Goal: Information Seeking & Learning: Learn about a topic

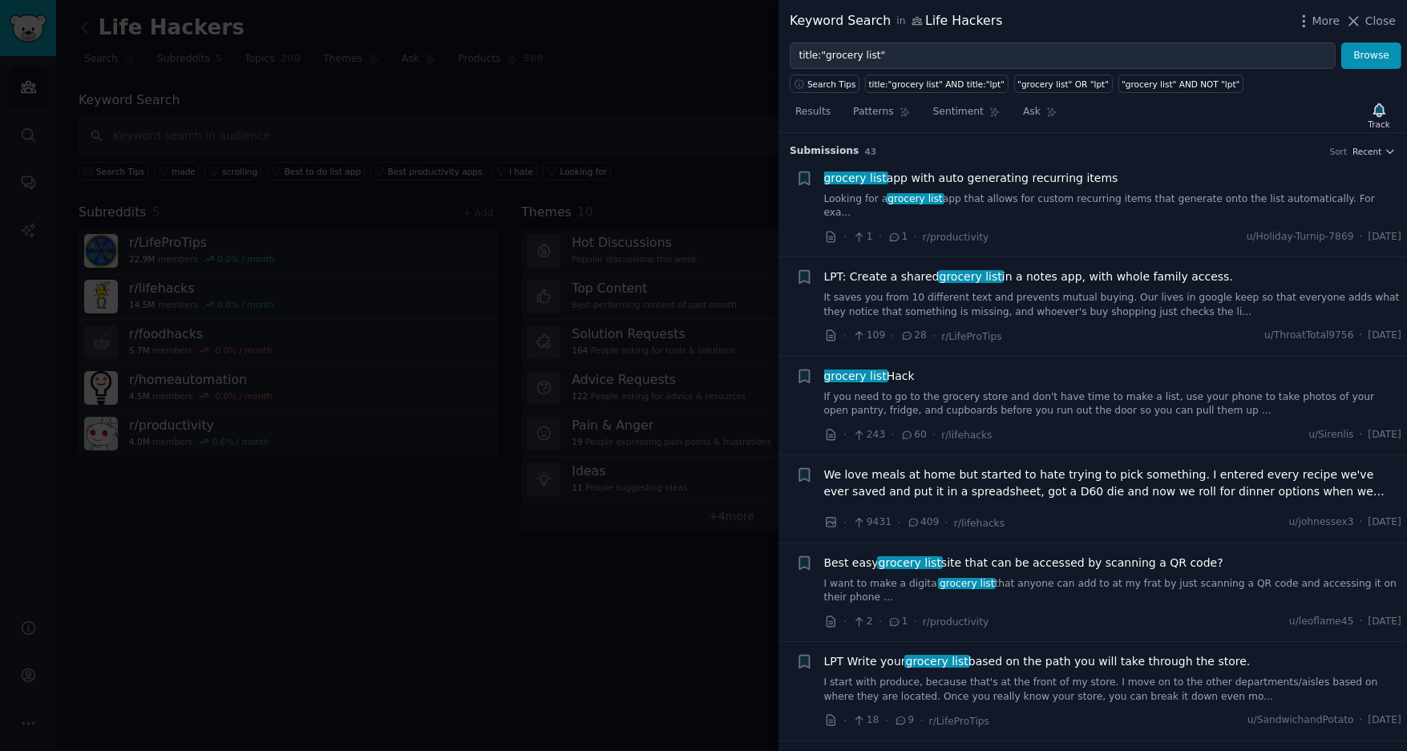
click at [1142, 196] on link "Looking for a grocery list app that allows for custom recurring items that gene…" at bounding box center [1113, 206] width 578 height 28
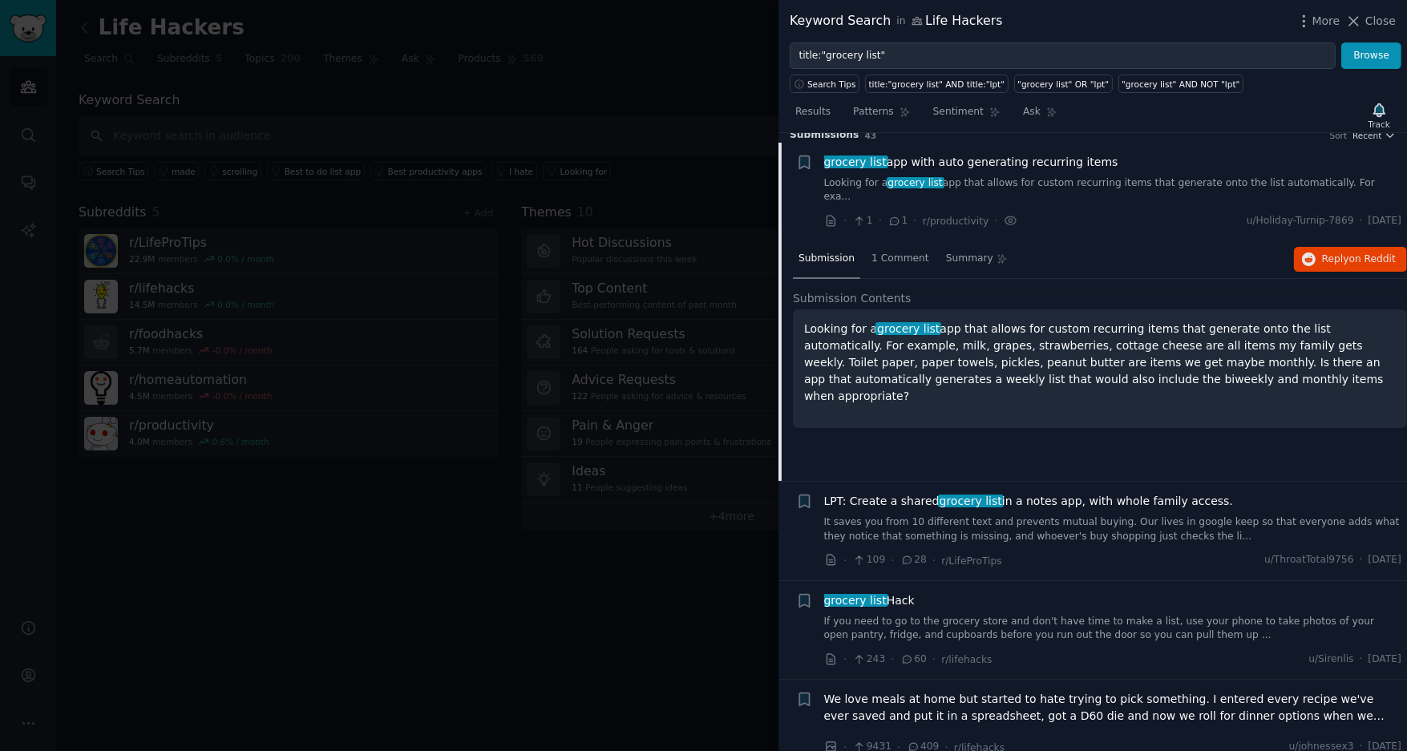
scroll to position [15, 0]
click at [980, 495] on span "grocery list" at bounding box center [971, 501] width 66 height 13
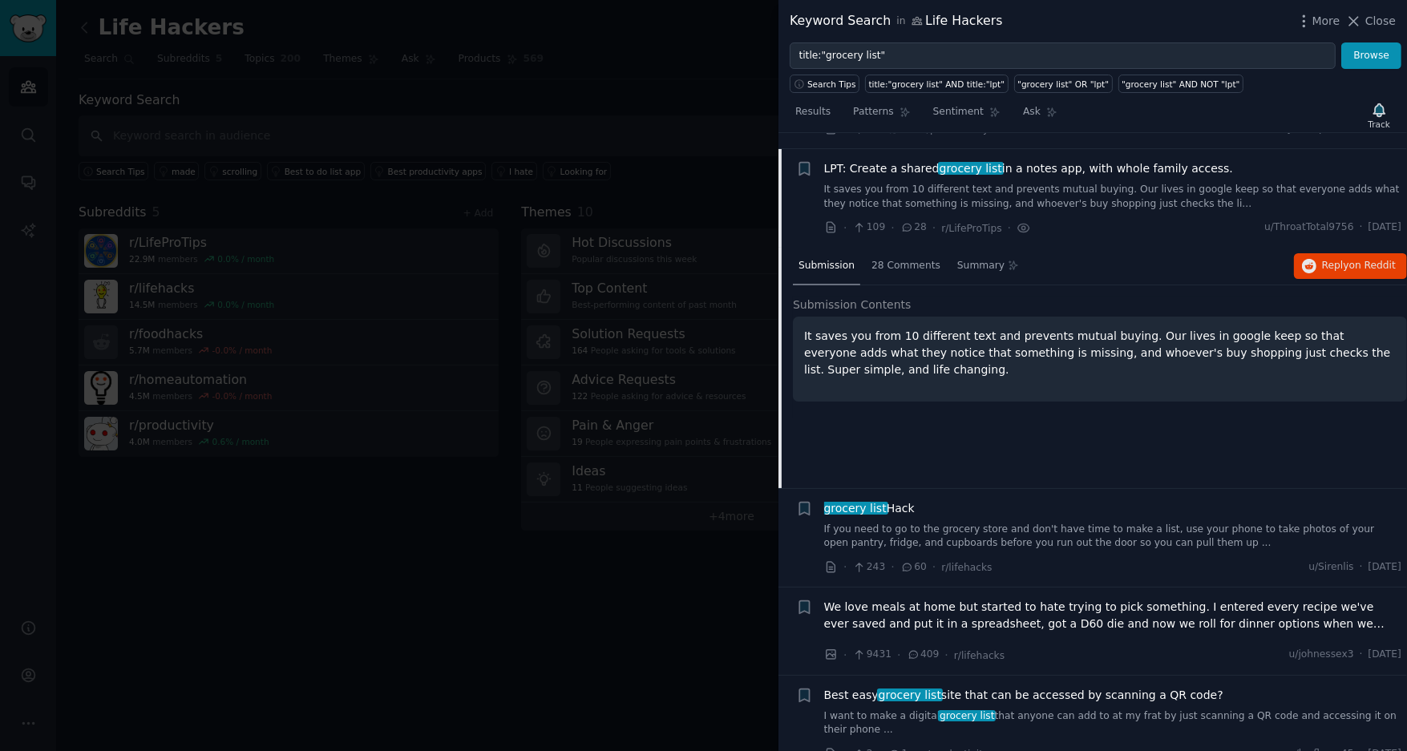
scroll to position [103, 0]
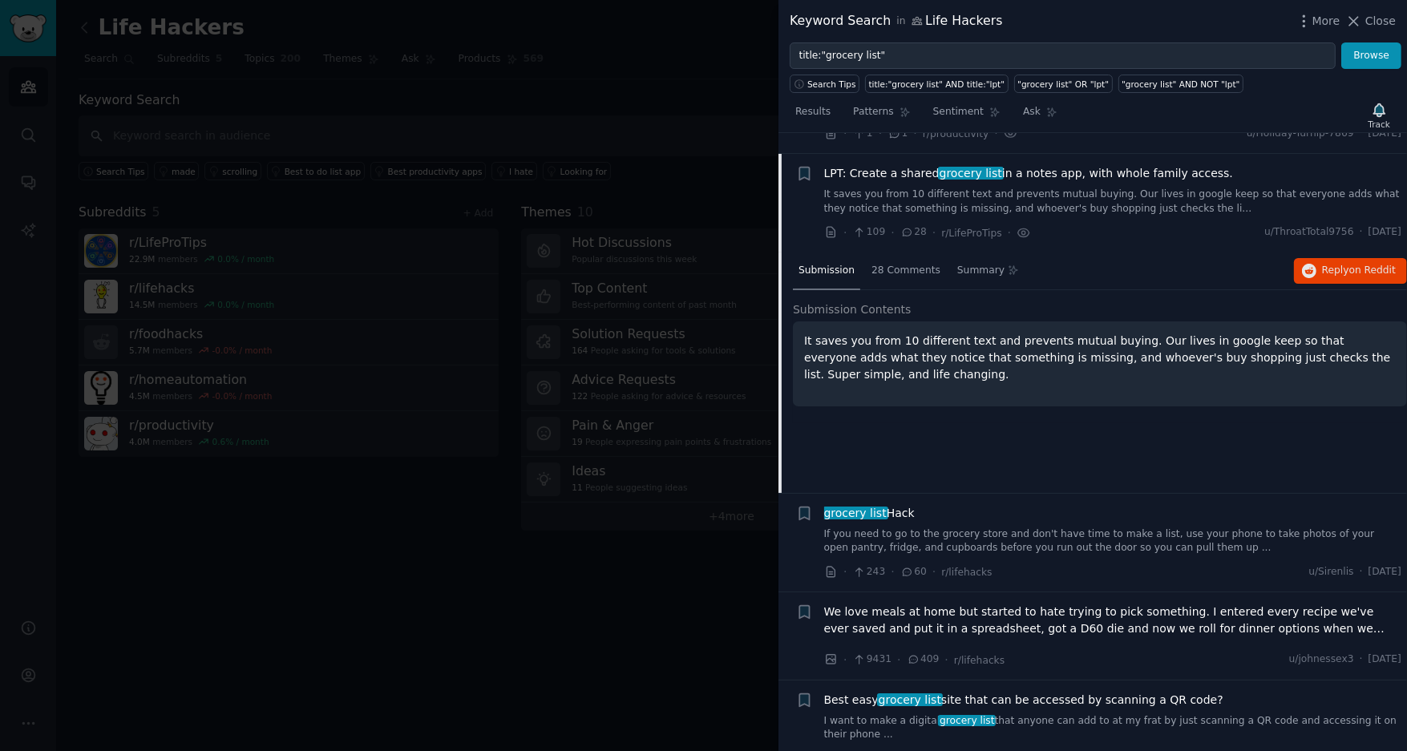
click at [1034, 191] on link "It saves you from 10 different text and prevents mutual buying. Our lives in go…" at bounding box center [1113, 202] width 578 height 28
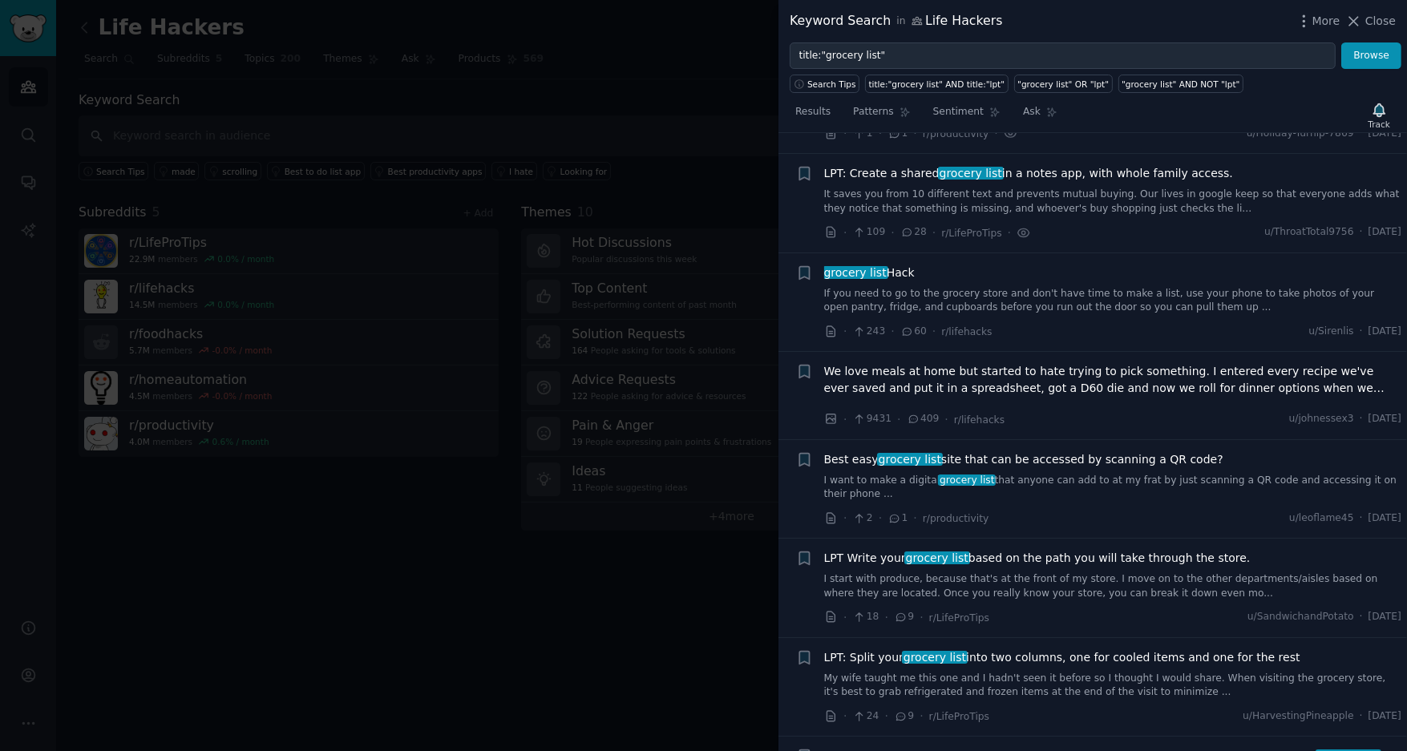
scroll to position [110, 0]
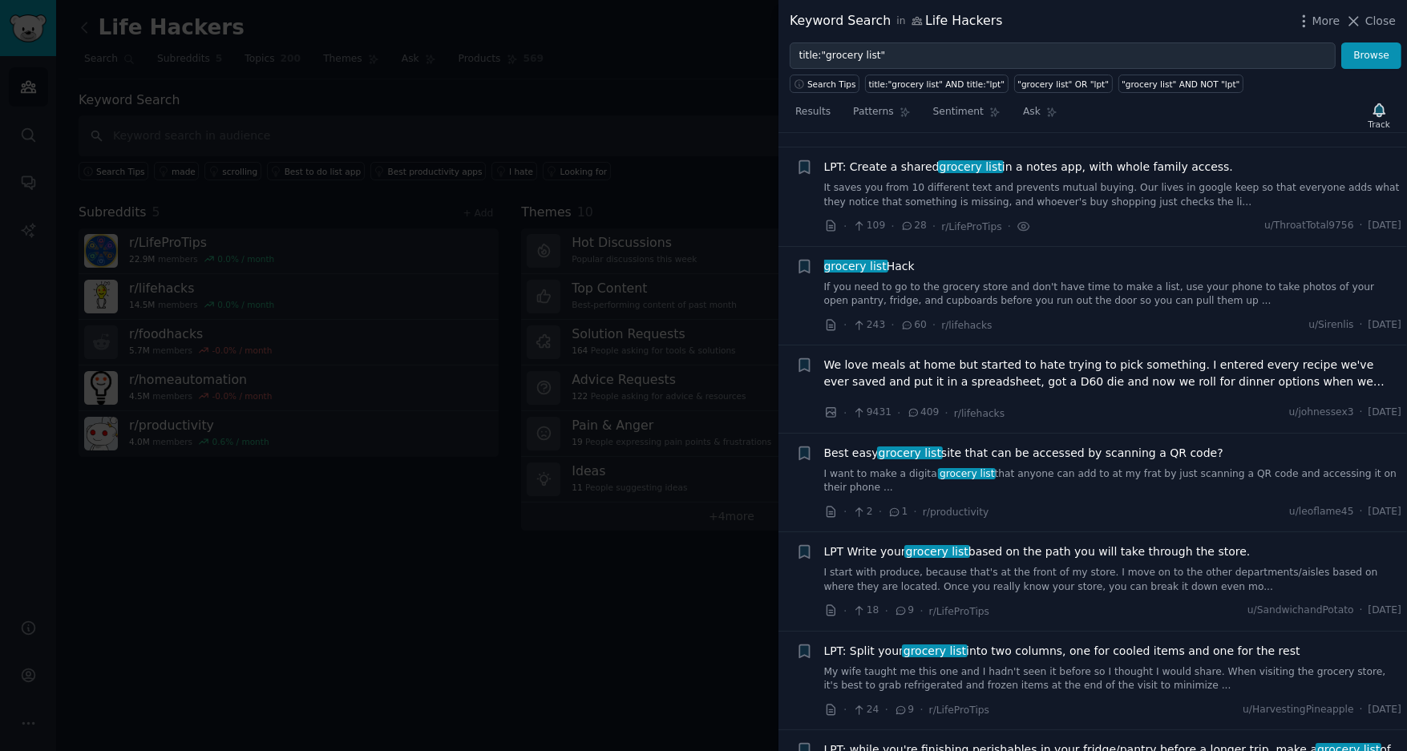
click at [1033, 181] on link "It saves you from 10 different text and prevents mutual buying. Our lives in go…" at bounding box center [1113, 195] width 578 height 28
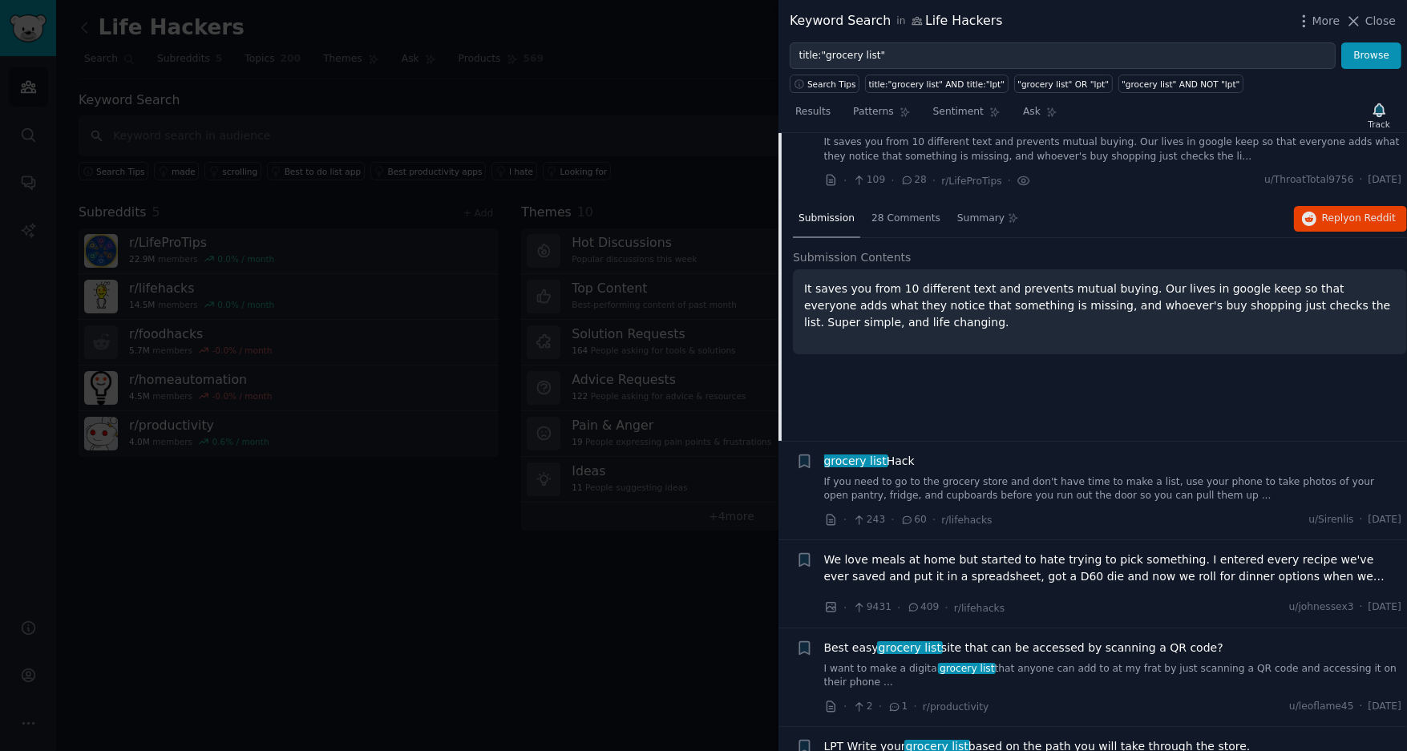
scroll to position [168, 0]
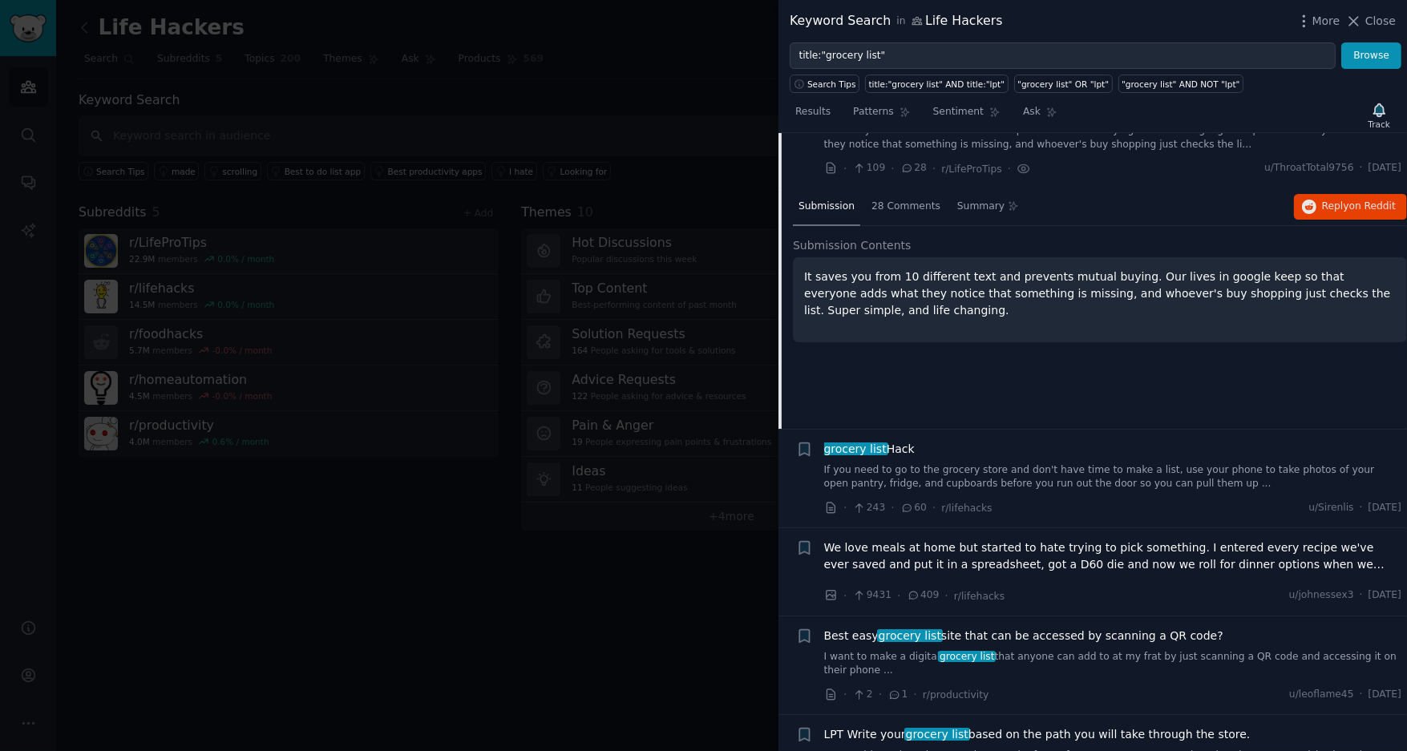
click at [892, 441] on span "grocery list Hack" at bounding box center [869, 449] width 91 height 17
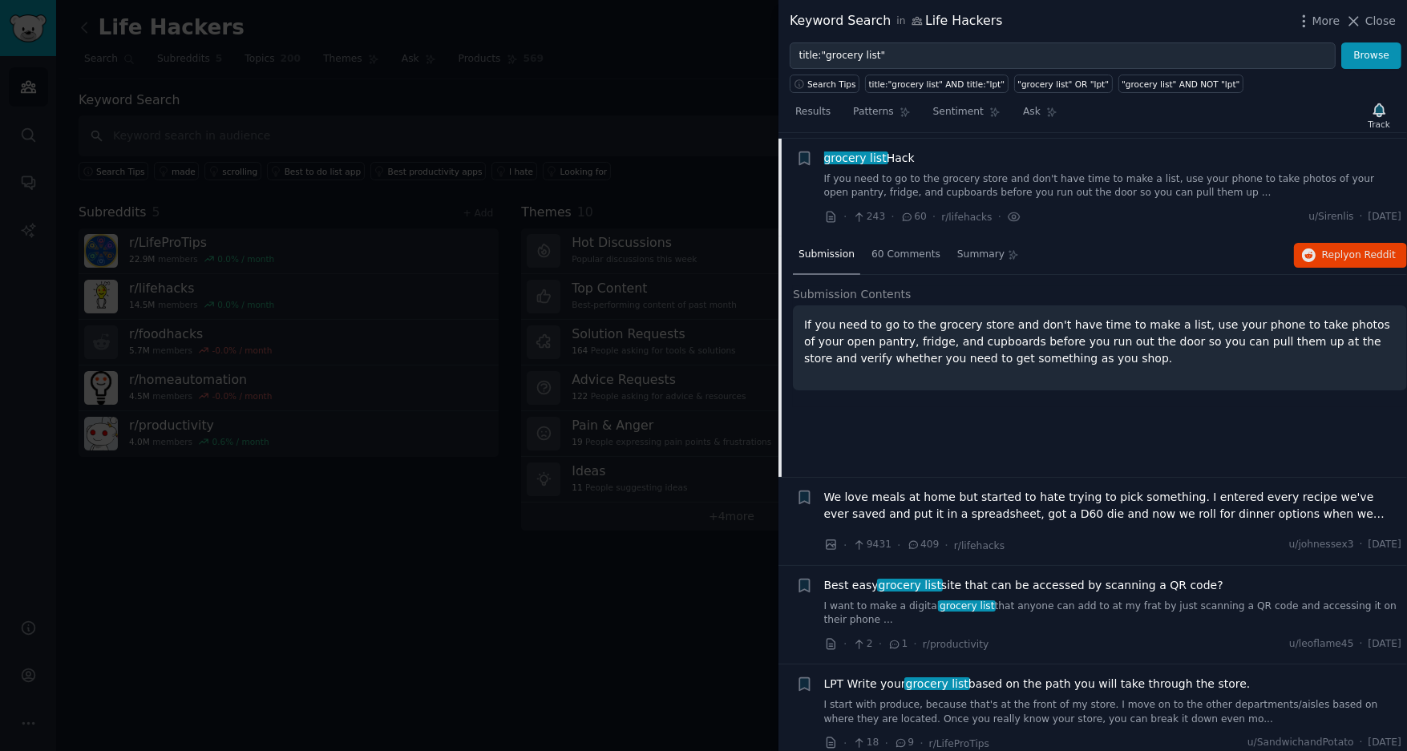
scroll to position [220, 0]
click at [1097, 487] on span "We love meals at home but started to hate trying to pick something. I entered e…" at bounding box center [1113, 504] width 578 height 34
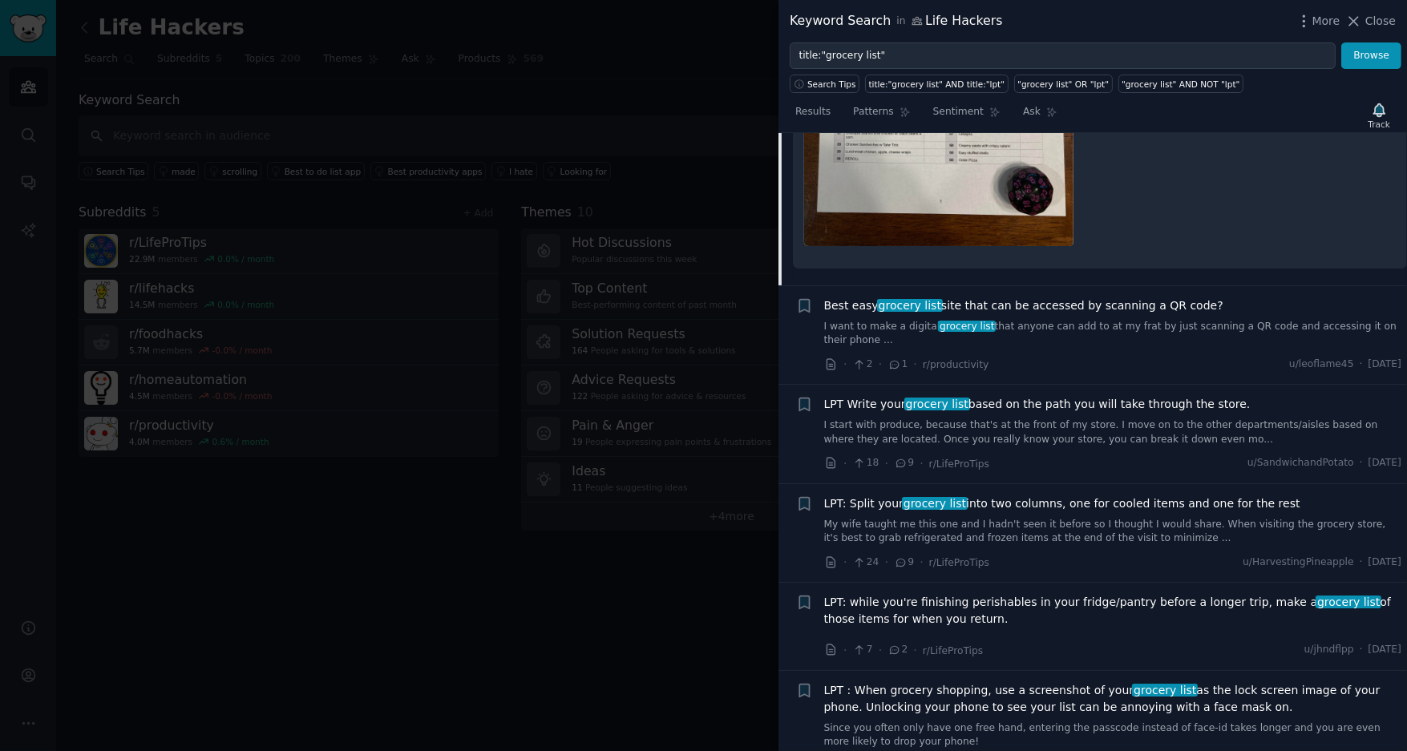
scroll to position [747, 0]
click at [1061, 297] on span "Best easy grocery list site that can be accessed by scanning a QR code?" at bounding box center [1023, 305] width 399 height 17
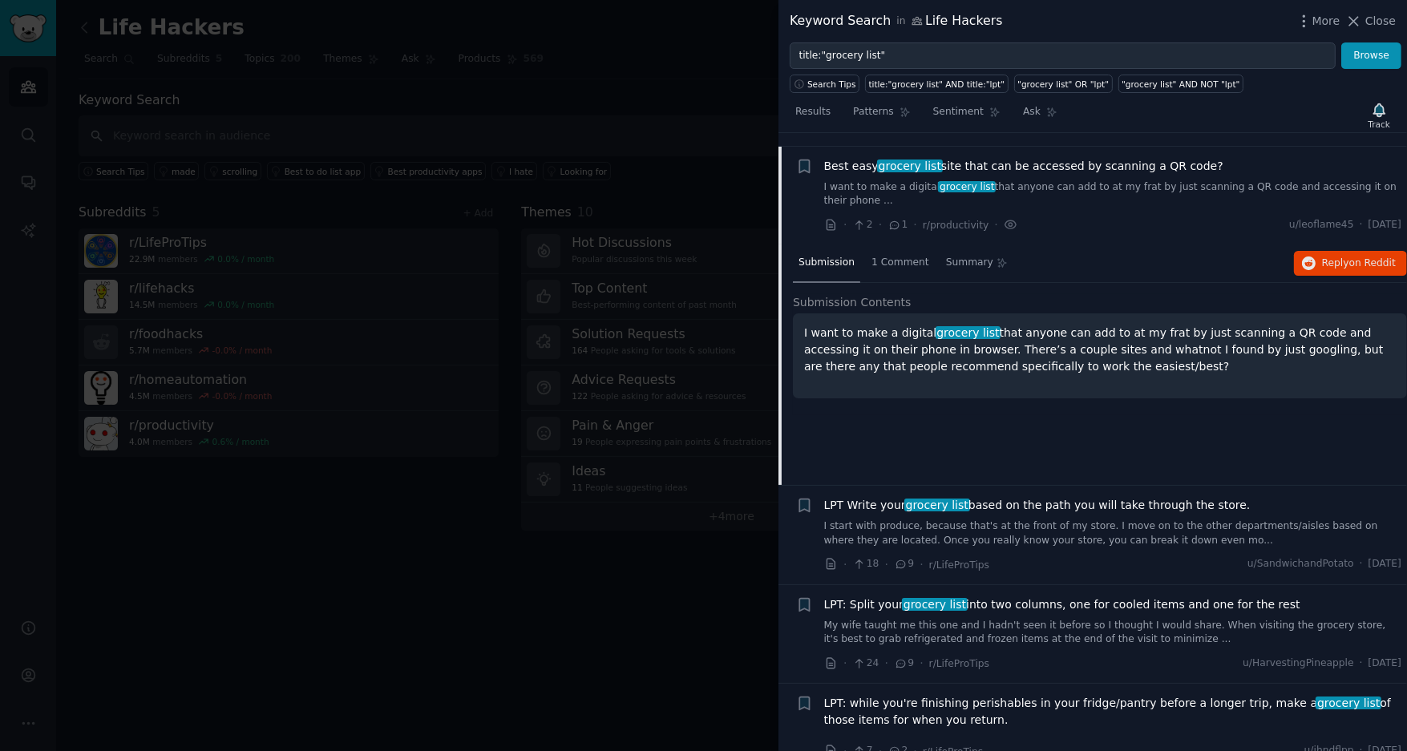
scroll to position [395, 0]
click at [1045, 499] on span "LPT Write your grocery list based on the path you will take through the store." at bounding box center [1037, 507] width 426 height 17
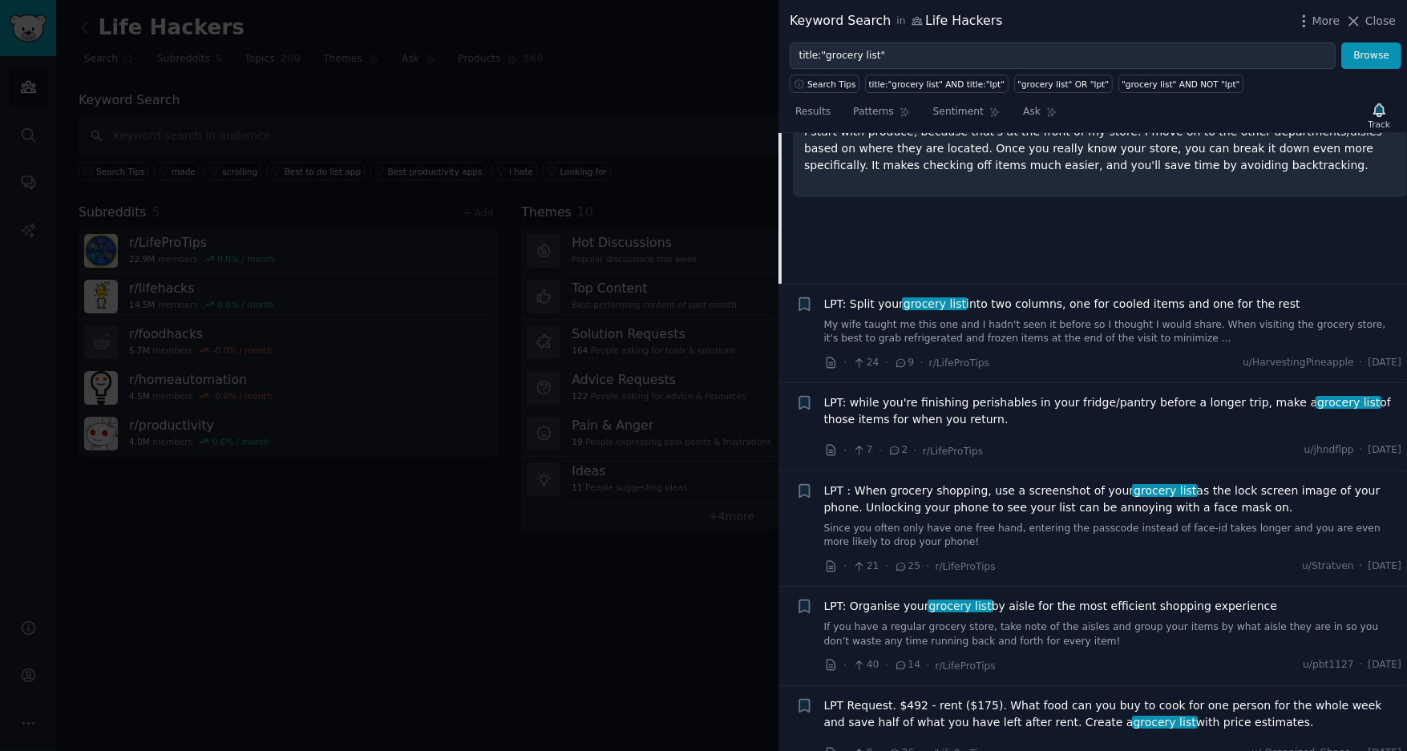
scroll to position [709, 0]
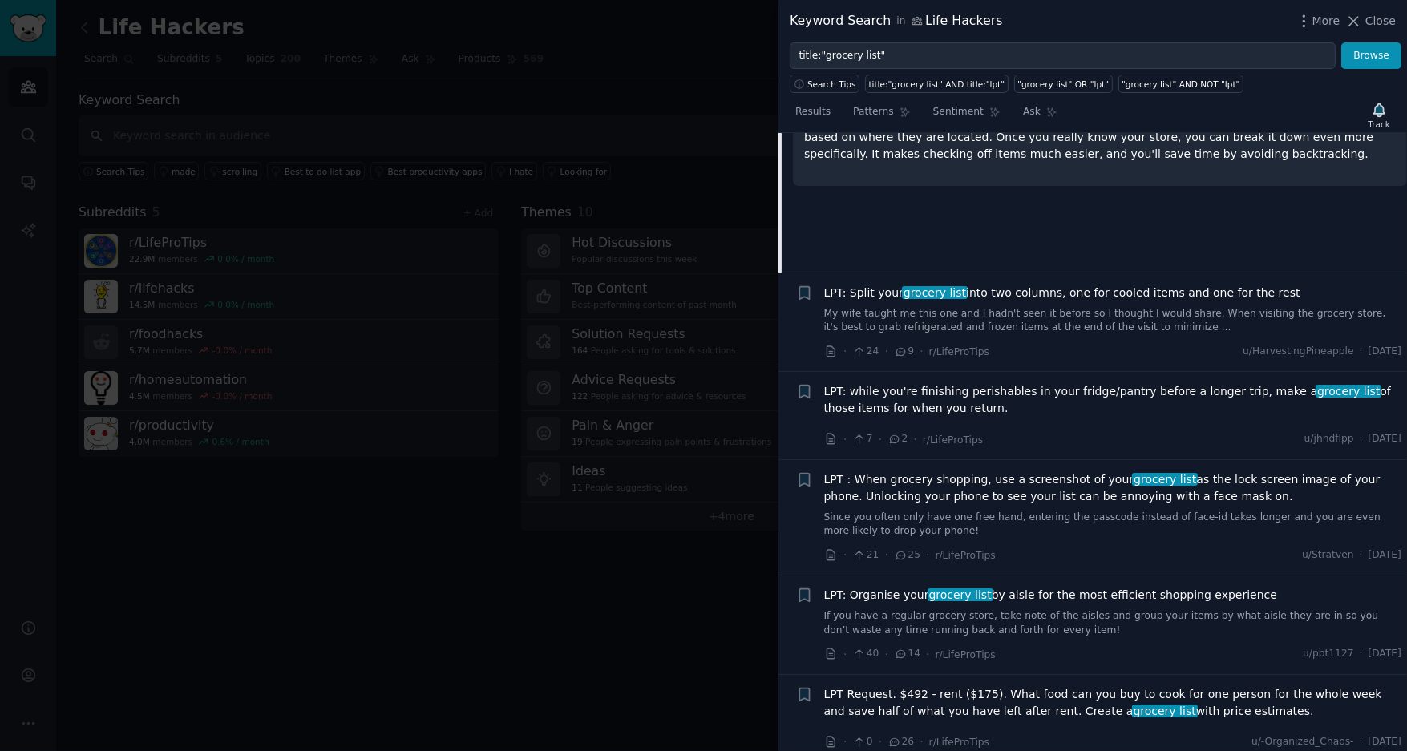
click at [1030, 383] on span "LPT: while you're finishing perishables in your fridge/pantry before a longer t…" at bounding box center [1113, 400] width 578 height 34
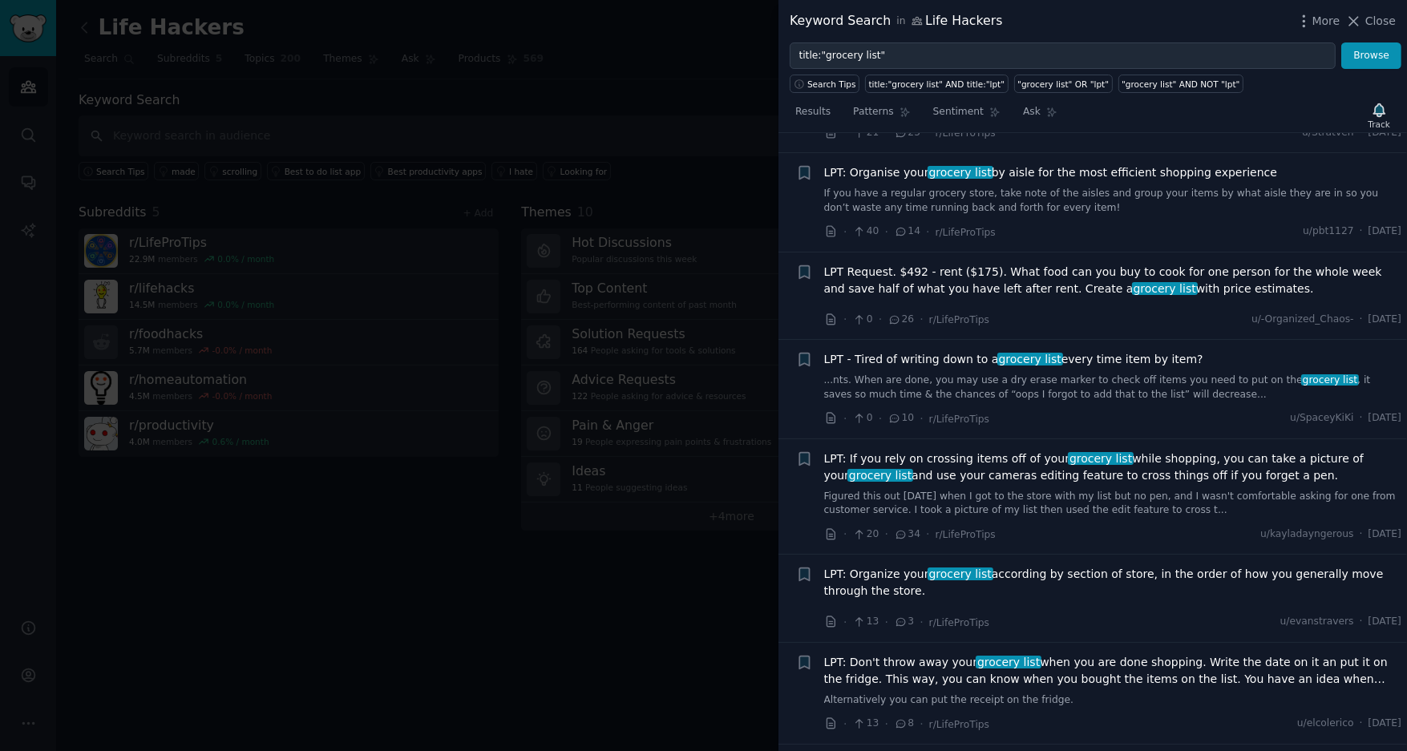
scroll to position [1148, 0]
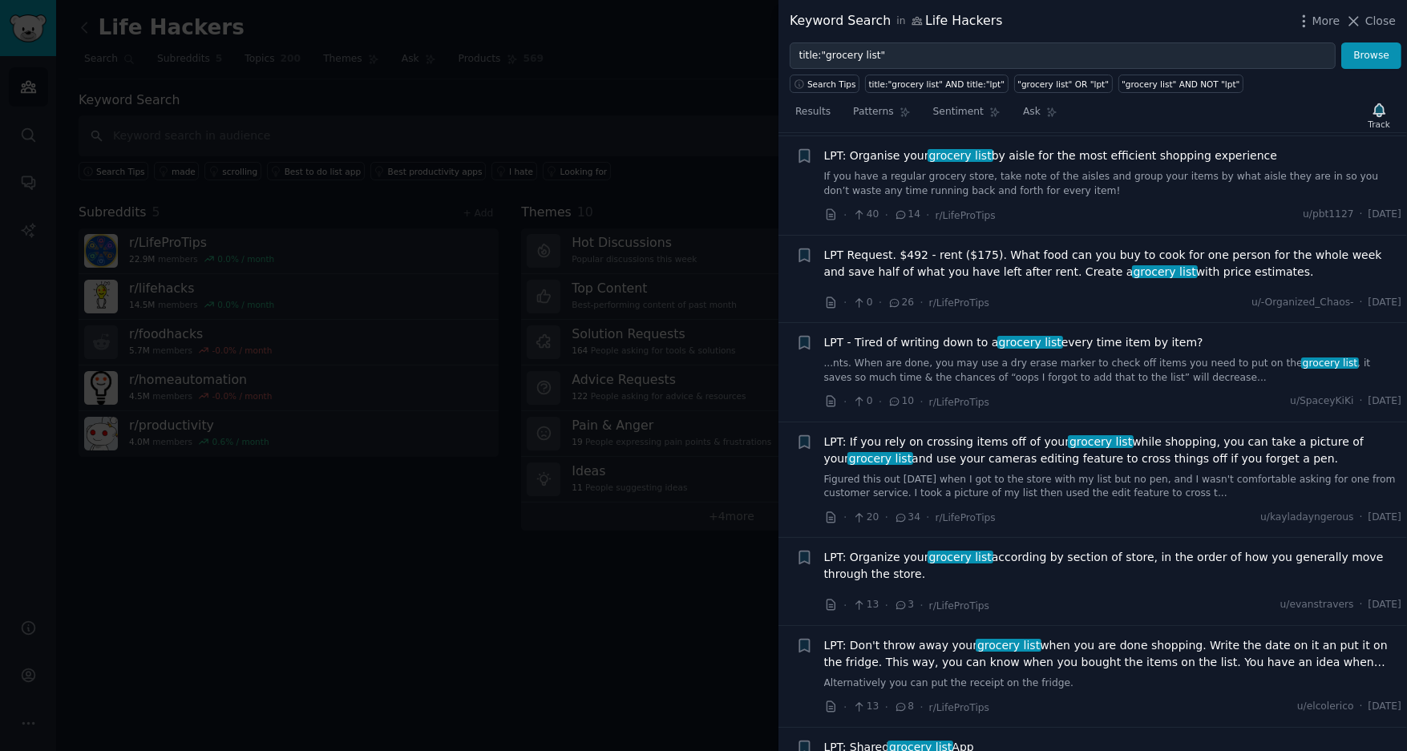
click at [943, 357] on link "...nts. When are done, you may use a dry erase marker to check off items you ne…" at bounding box center [1113, 371] width 578 height 28
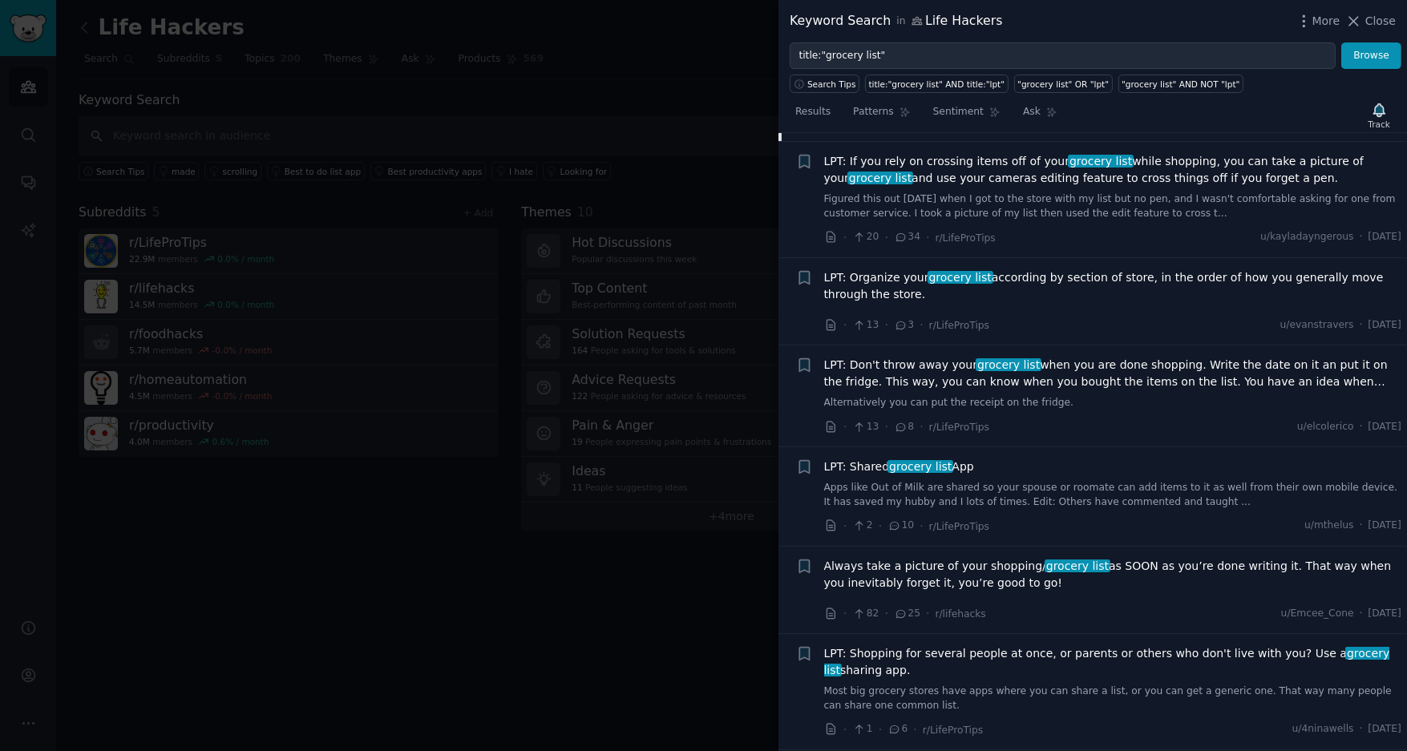
scroll to position [1629, 0]
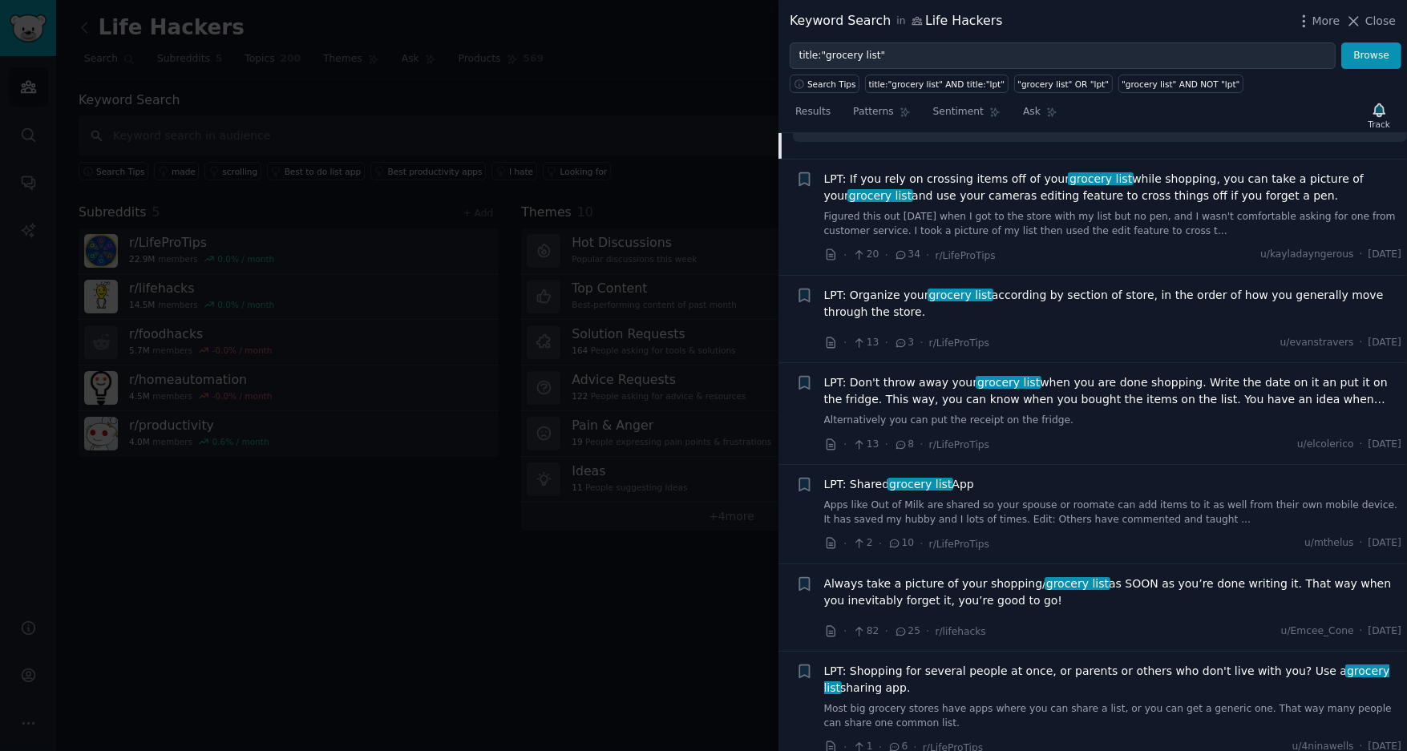
click at [1041, 502] on link "Apps like Out of Milk are shared so your spouse or roomate can add items to it …" at bounding box center [1113, 513] width 578 height 28
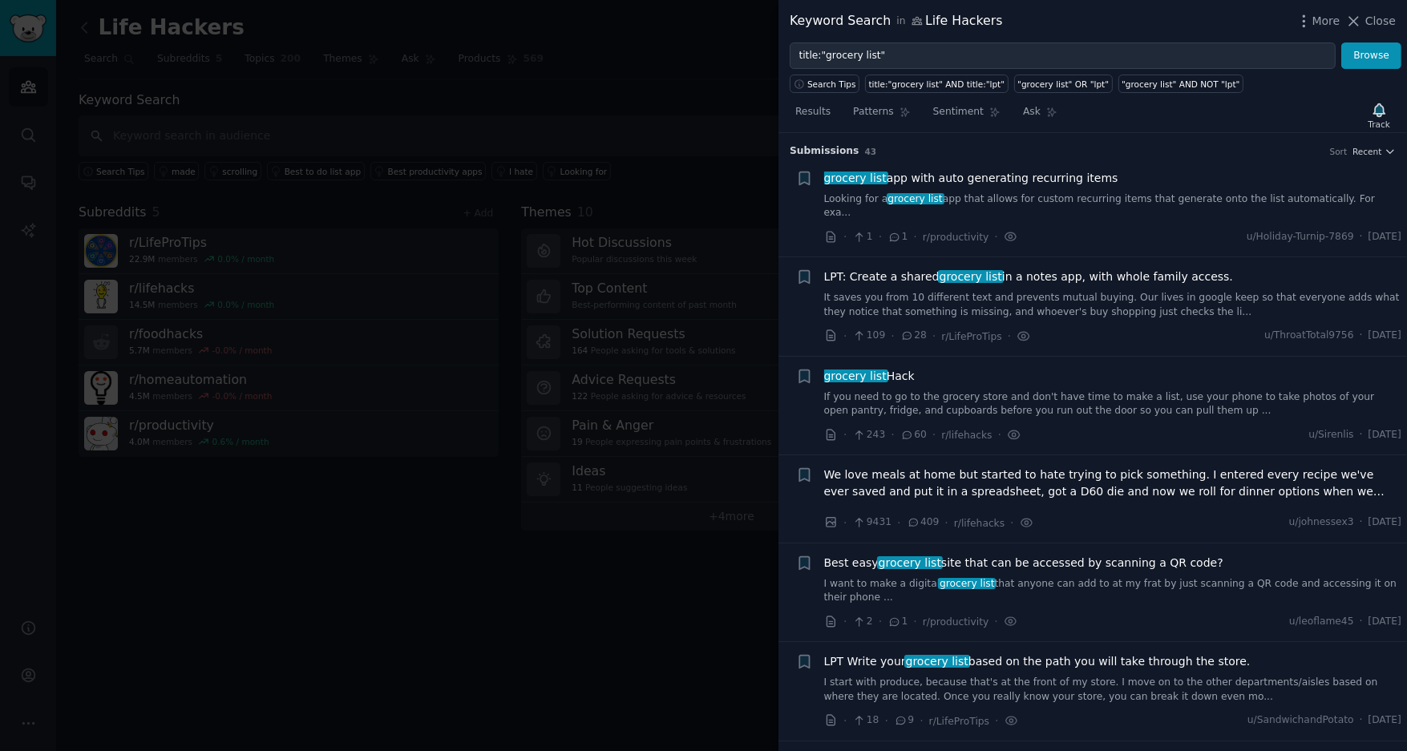
click at [240, 88] on div at bounding box center [703, 375] width 1407 height 751
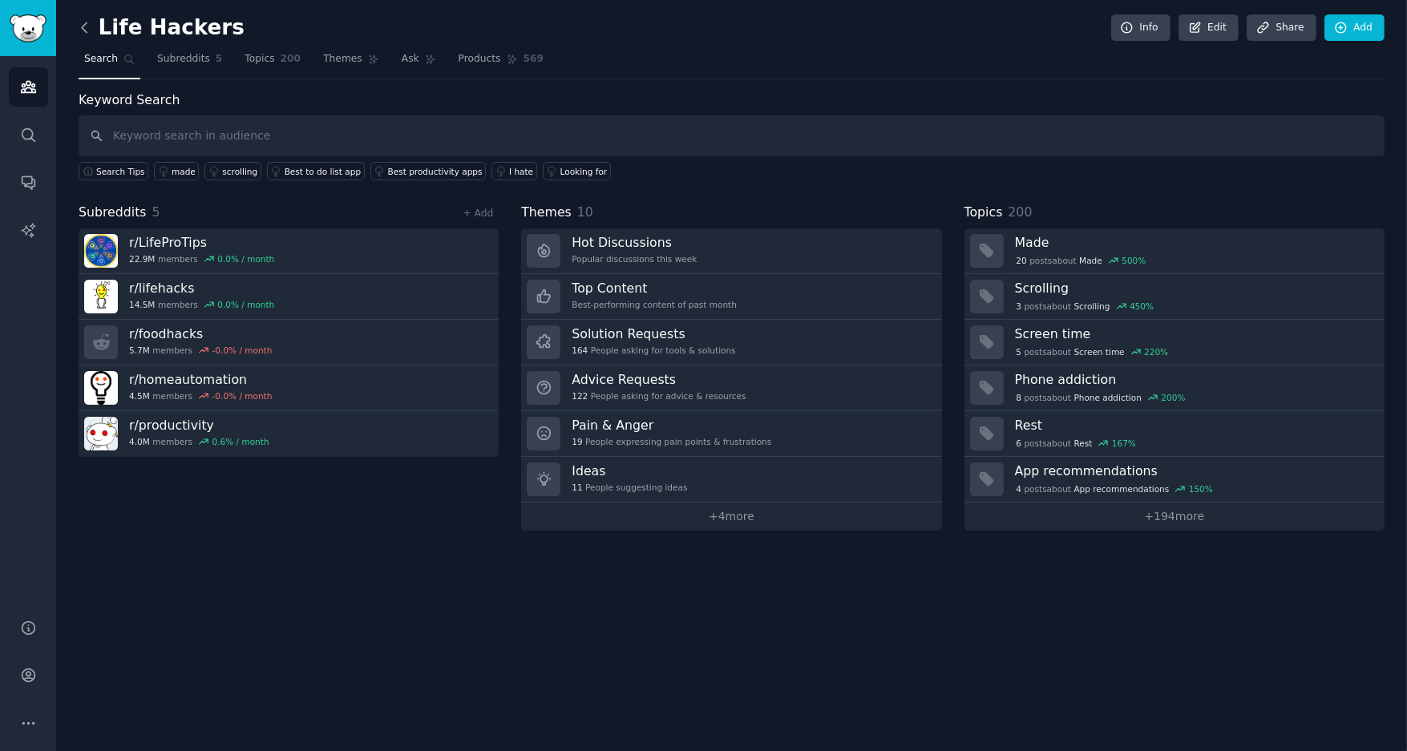
click at [83, 26] on icon at bounding box center [84, 27] width 17 height 17
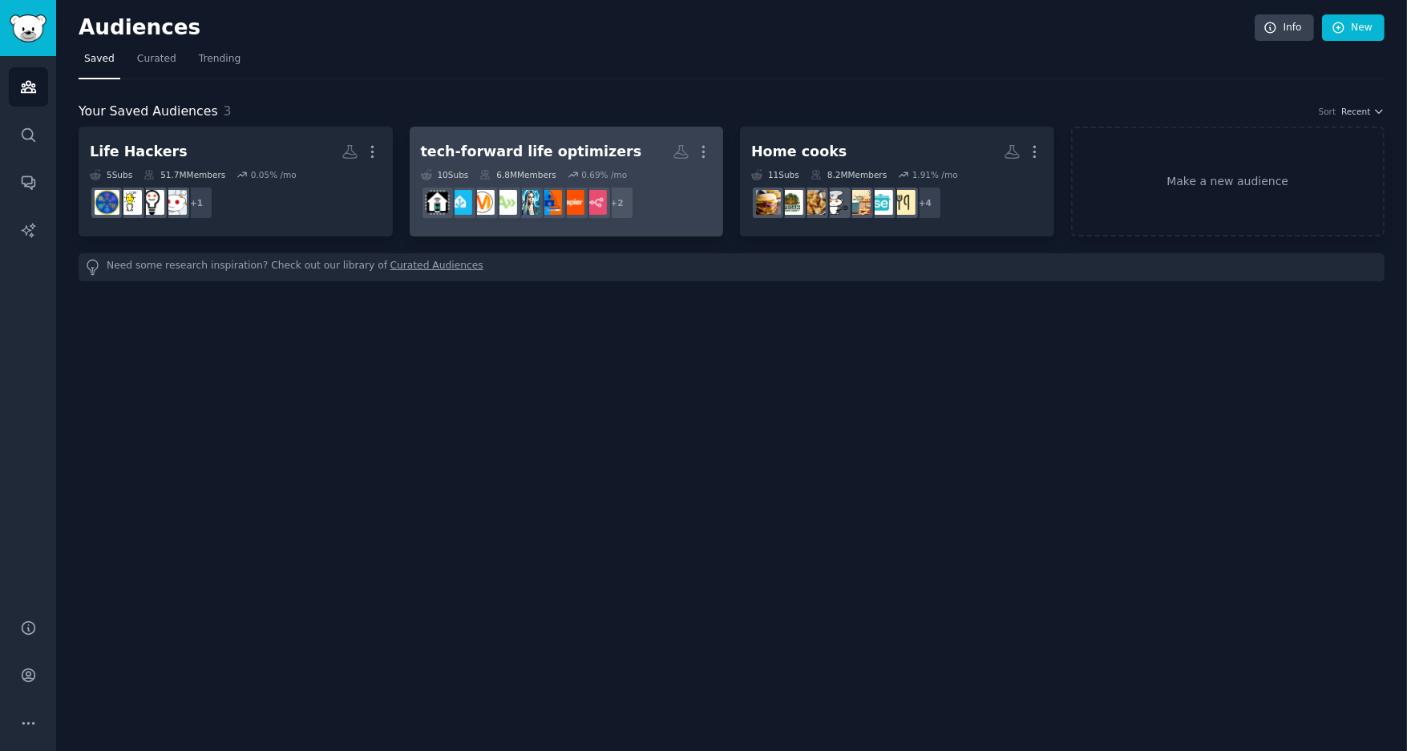
click at [503, 155] on div "tech-forward life optimizers" at bounding box center [531, 152] width 221 height 20
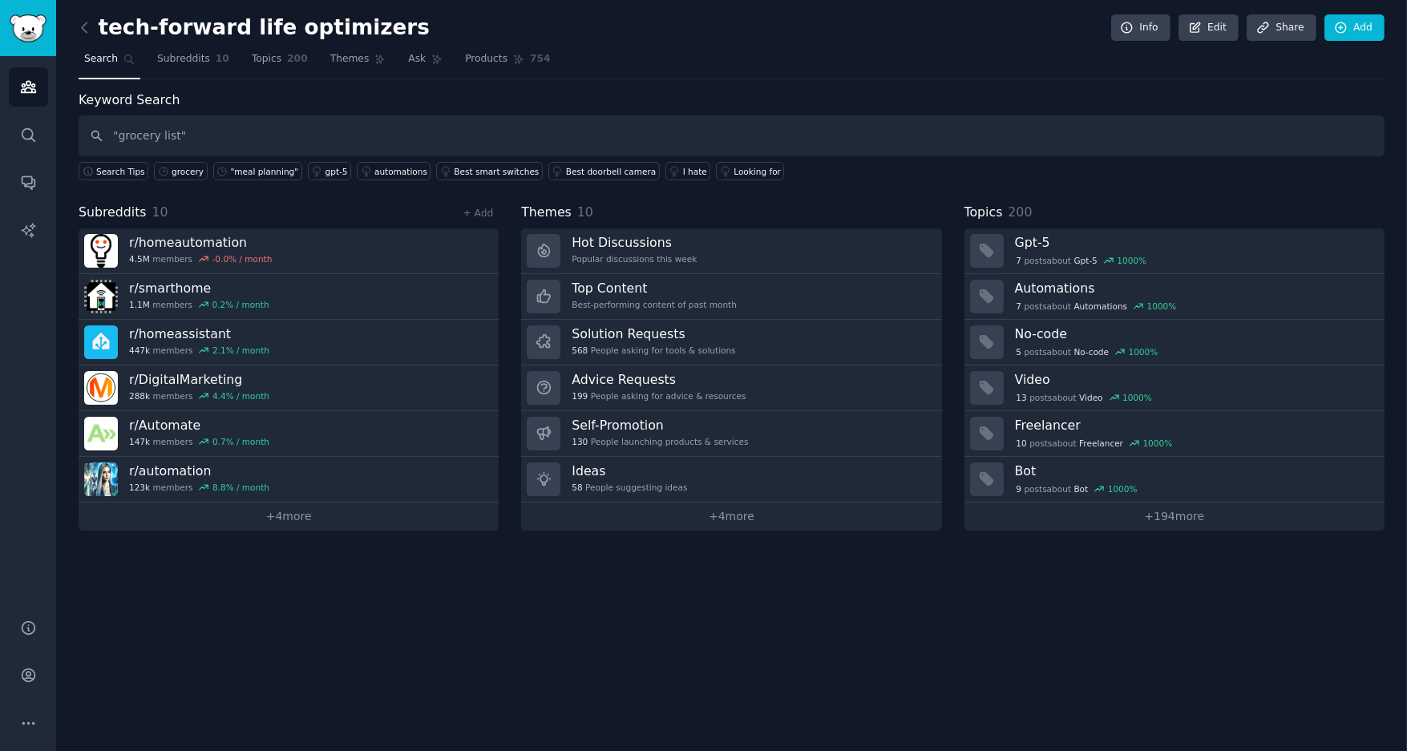
type input ""grocery list""
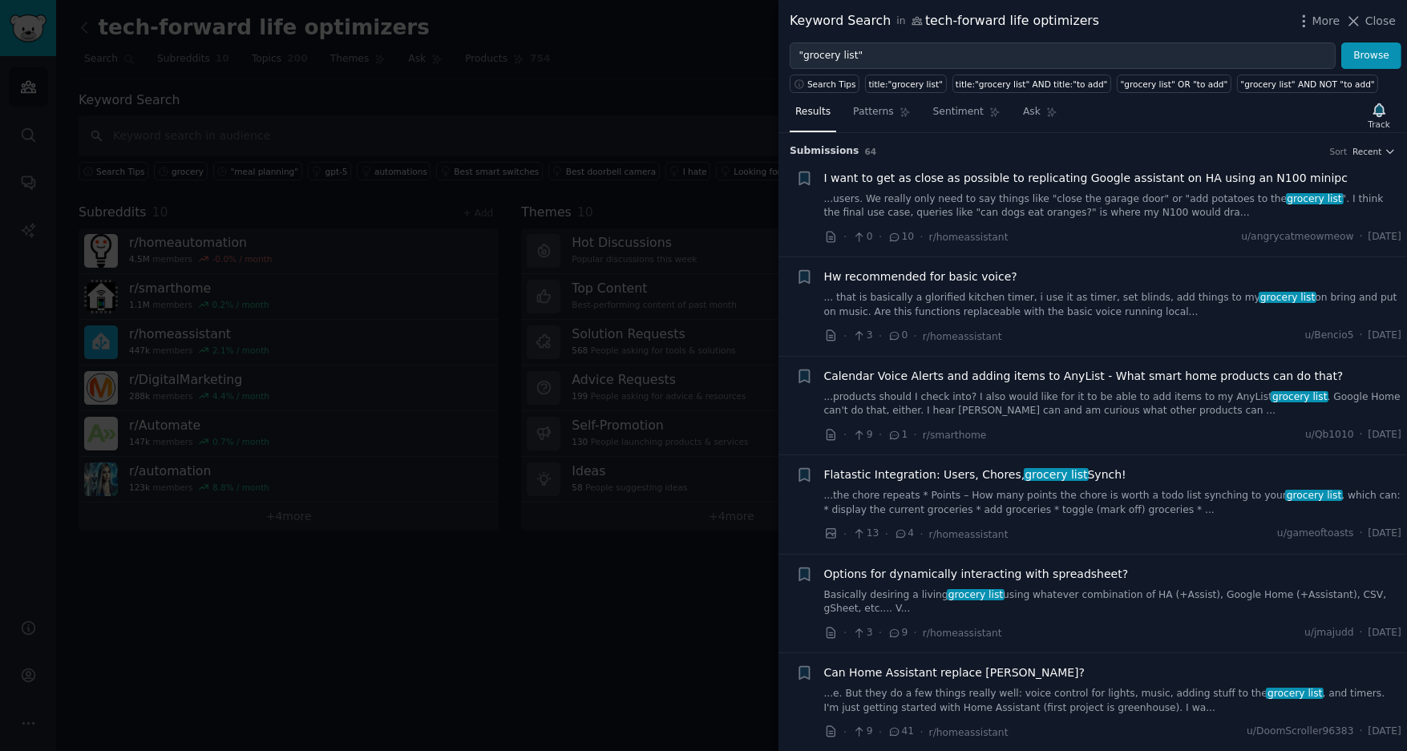
click at [284, 512] on div at bounding box center [703, 375] width 1407 height 751
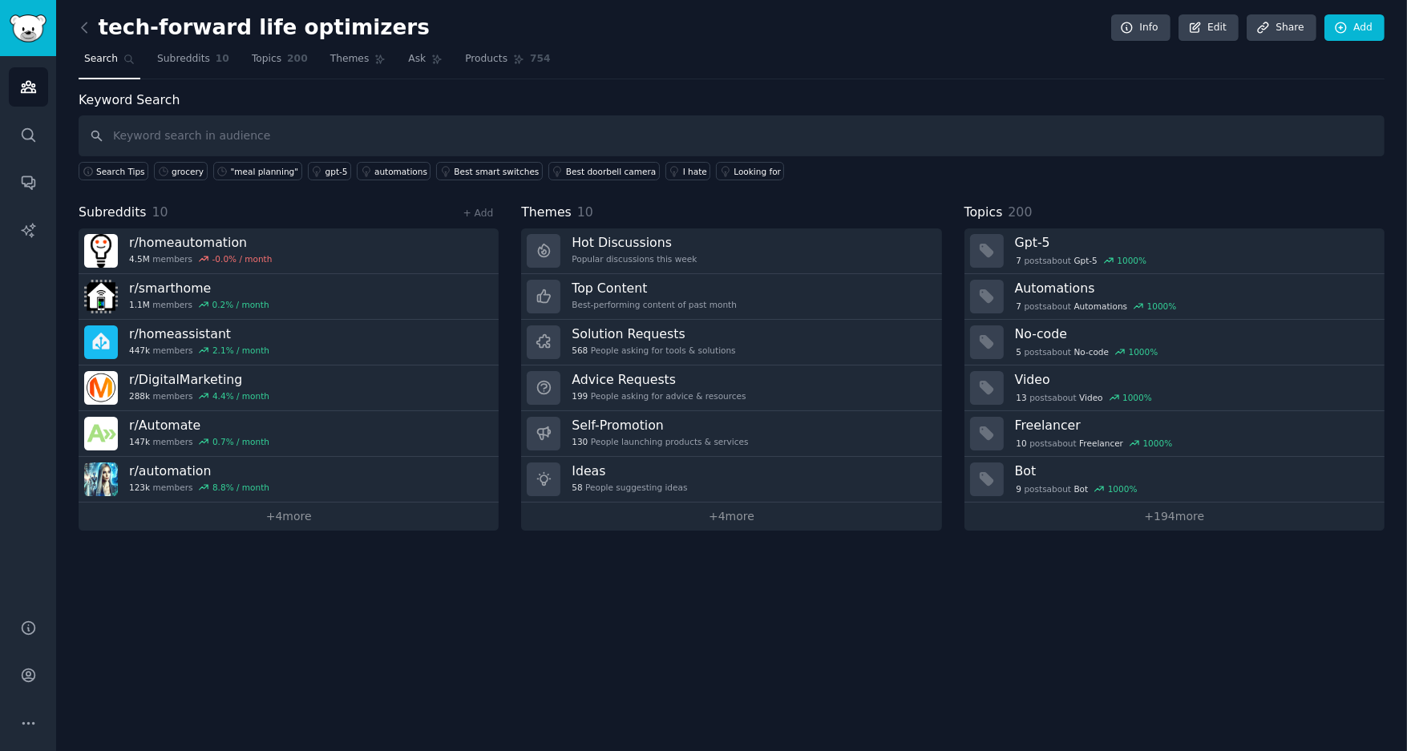
click at [284, 512] on link "+ 4 more" at bounding box center [289, 517] width 420 height 28
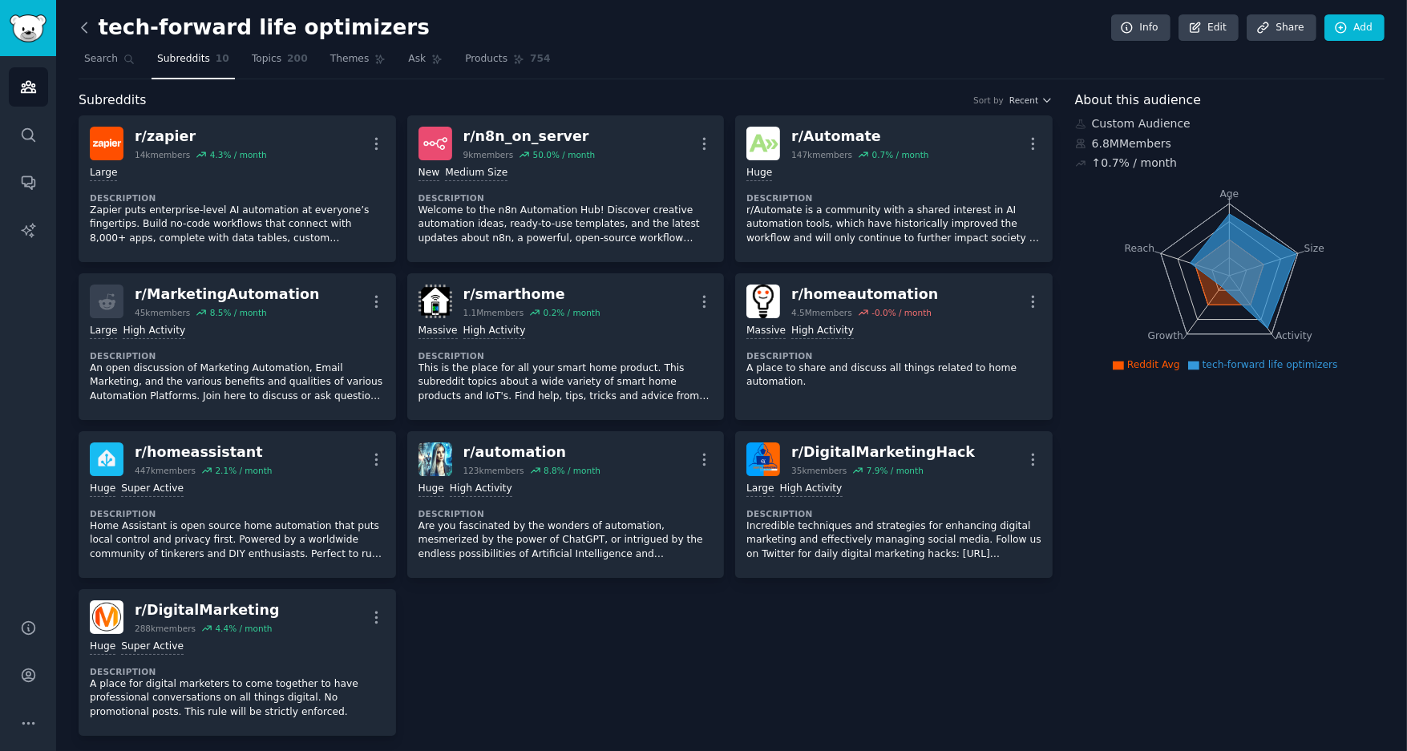
click at [83, 27] on icon at bounding box center [84, 27] width 17 height 17
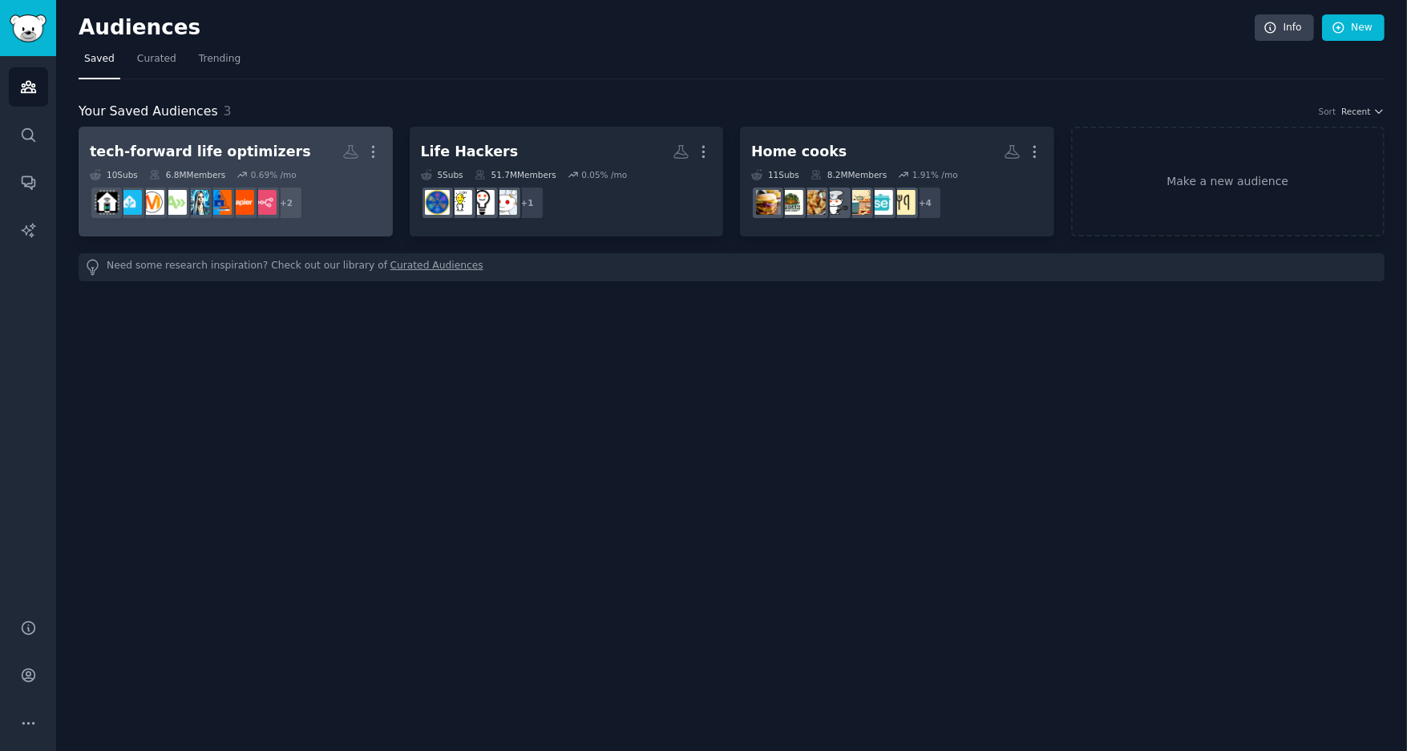
click at [243, 151] on div "tech-forward life optimizers" at bounding box center [200, 152] width 221 height 20
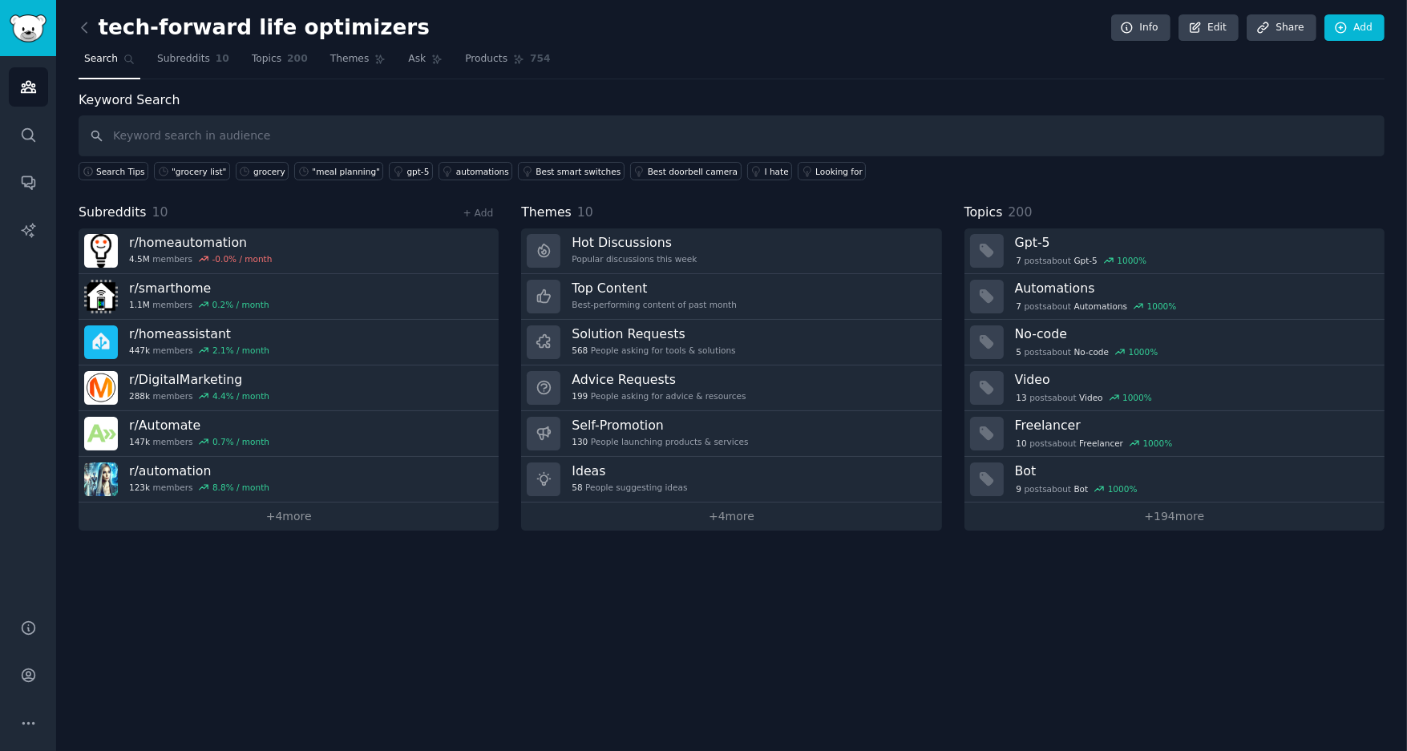
click at [273, 30] on h2 "tech-forward life optimizers" at bounding box center [254, 28] width 351 height 26
click at [314, 29] on h2 "tech-forward life optimizers" at bounding box center [254, 28] width 351 height 26
click at [1216, 30] on link "Edit" at bounding box center [1208, 27] width 60 height 27
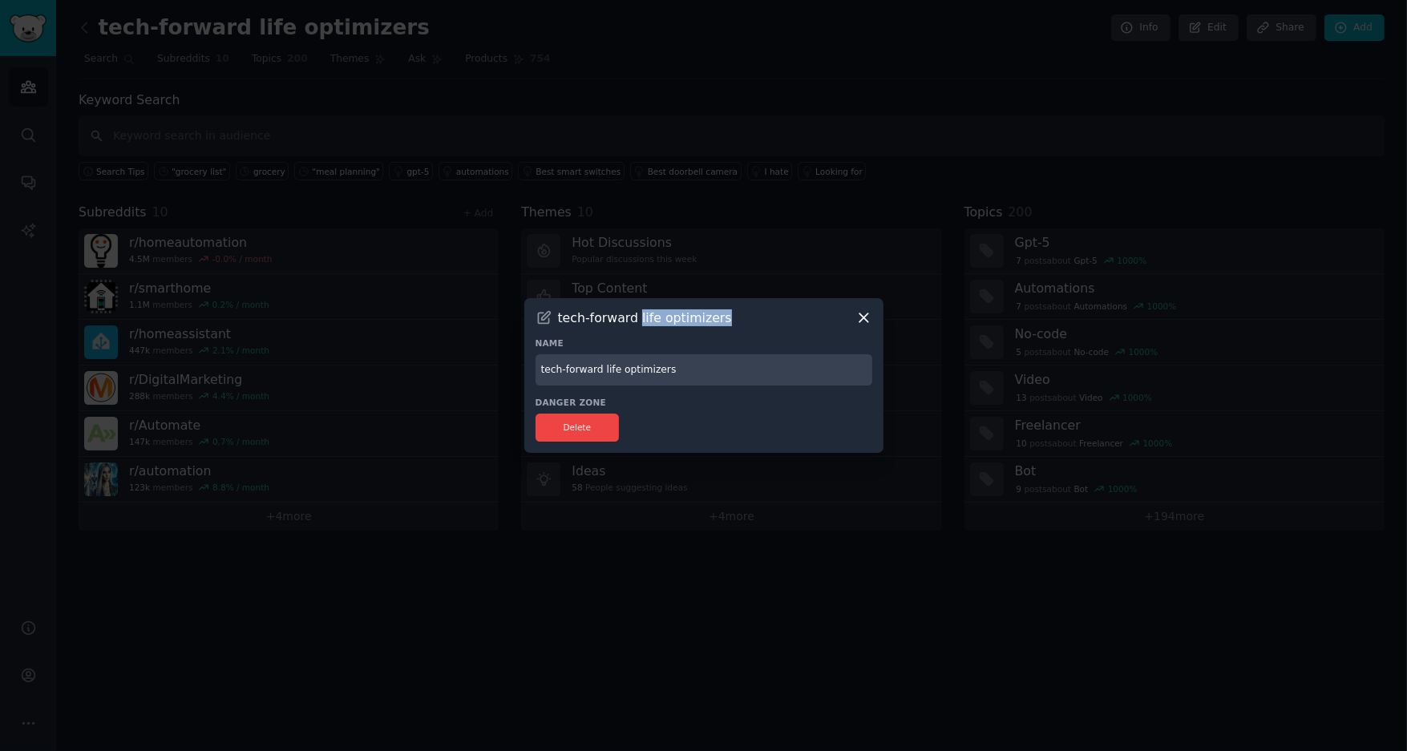
drag, startPoint x: 721, startPoint y: 318, endPoint x: 636, endPoint y: 321, distance: 85.8
click at [636, 321] on div "tech-forward life optimizers" at bounding box center [703, 317] width 337 height 17
click at [625, 374] on input "tech-forward life optimizers" at bounding box center [703, 369] width 337 height 31
drag, startPoint x: 601, startPoint y: 370, endPoint x: 701, endPoint y: 370, distance: 99.4
click at [701, 370] on input "tech-forward life optimizers" at bounding box center [703, 369] width 337 height 31
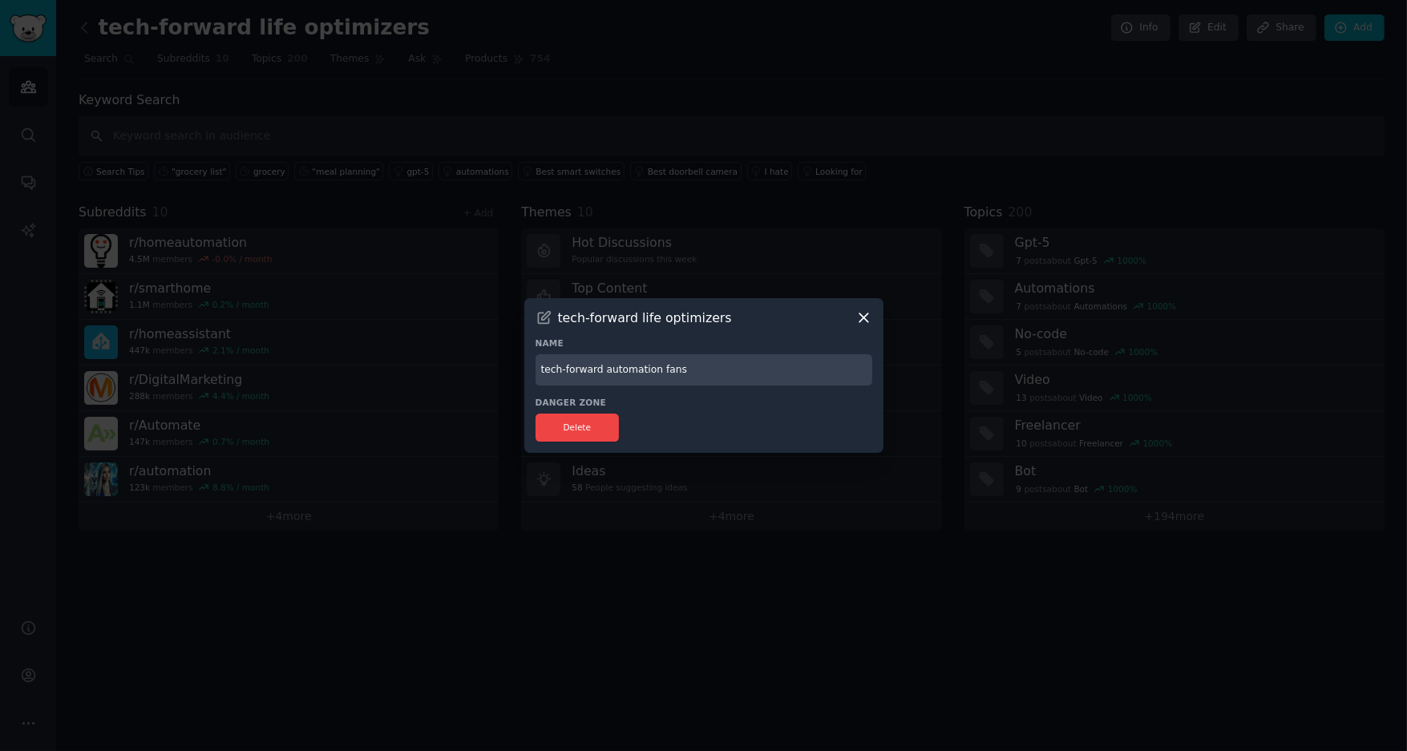
type input "tech-forward automation fans"
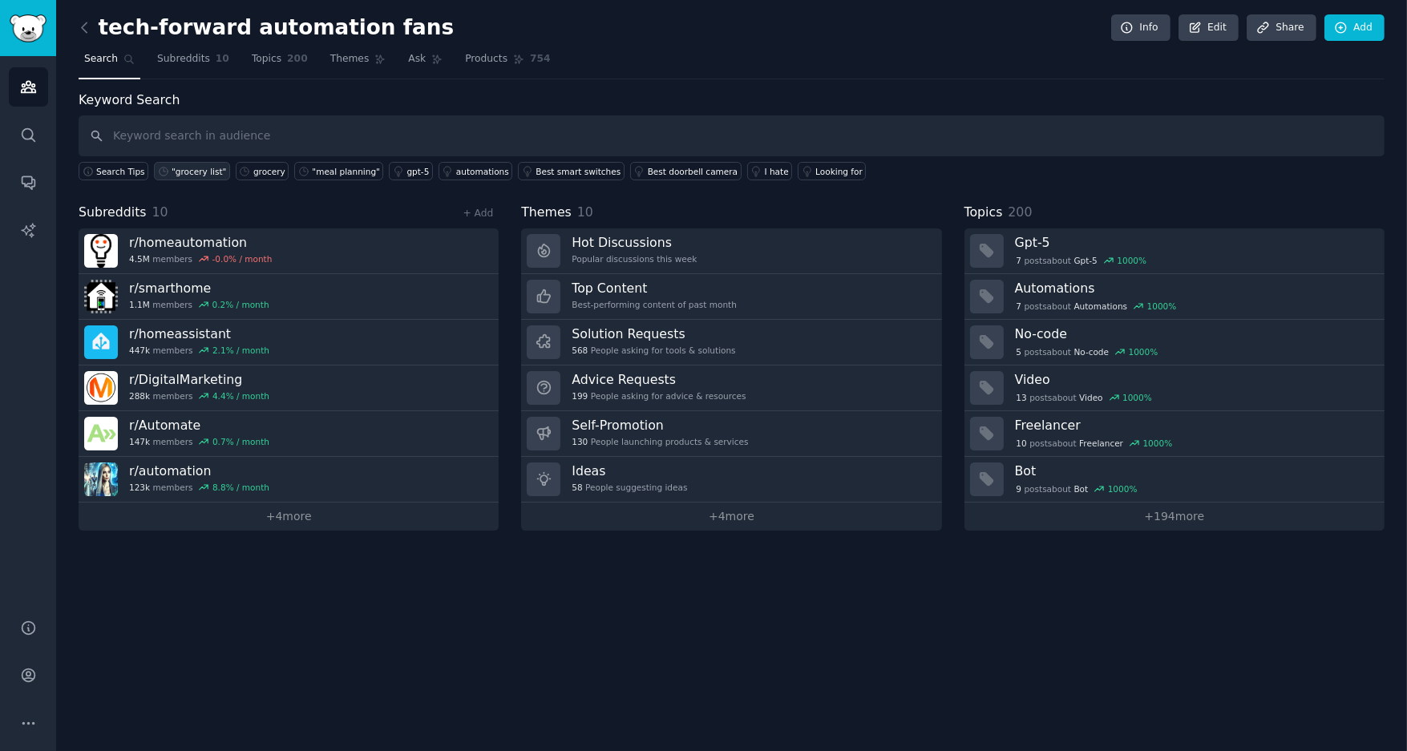
click at [210, 173] on div ""grocery list"" at bounding box center [199, 171] width 55 height 11
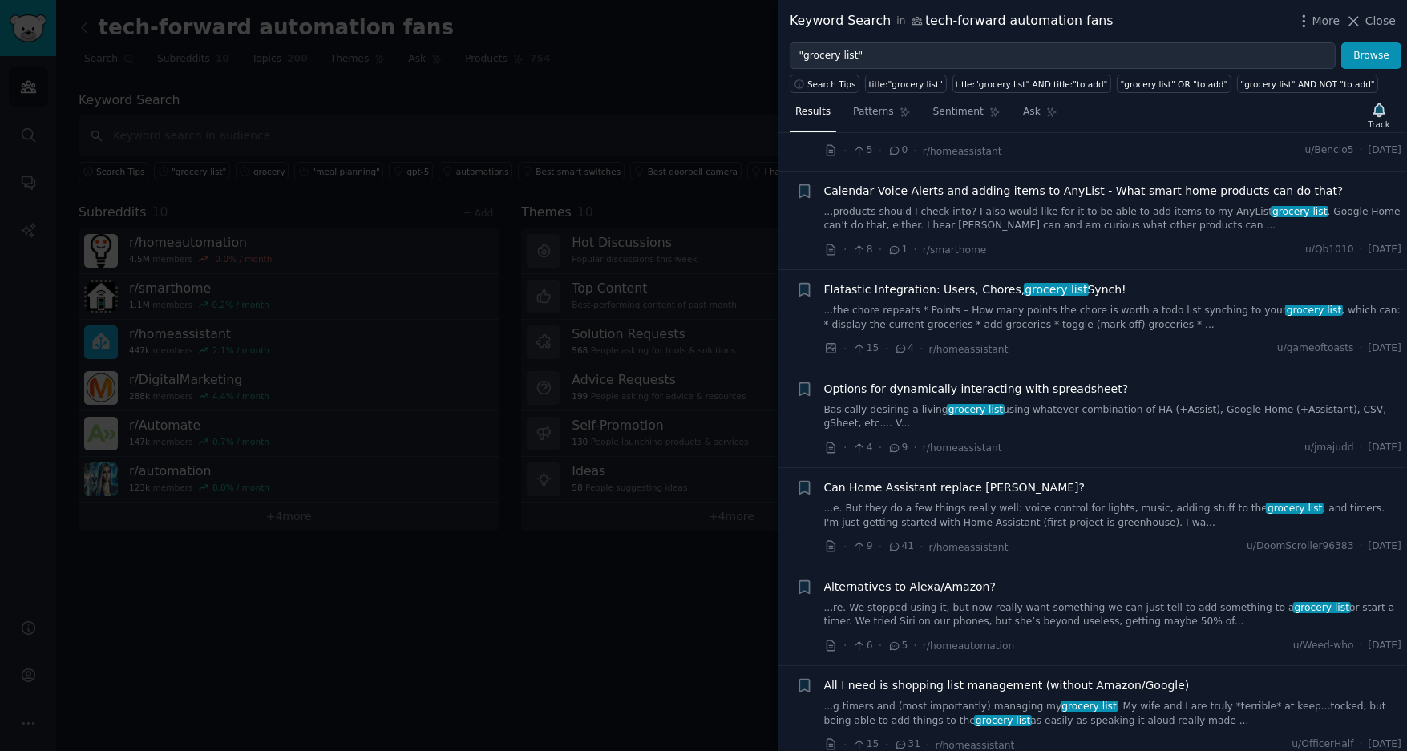
scroll to position [185, 0]
click at [1073, 311] on link "...the chore repeats * Points – How many points the chore is worth a todo list …" at bounding box center [1113, 318] width 578 height 28
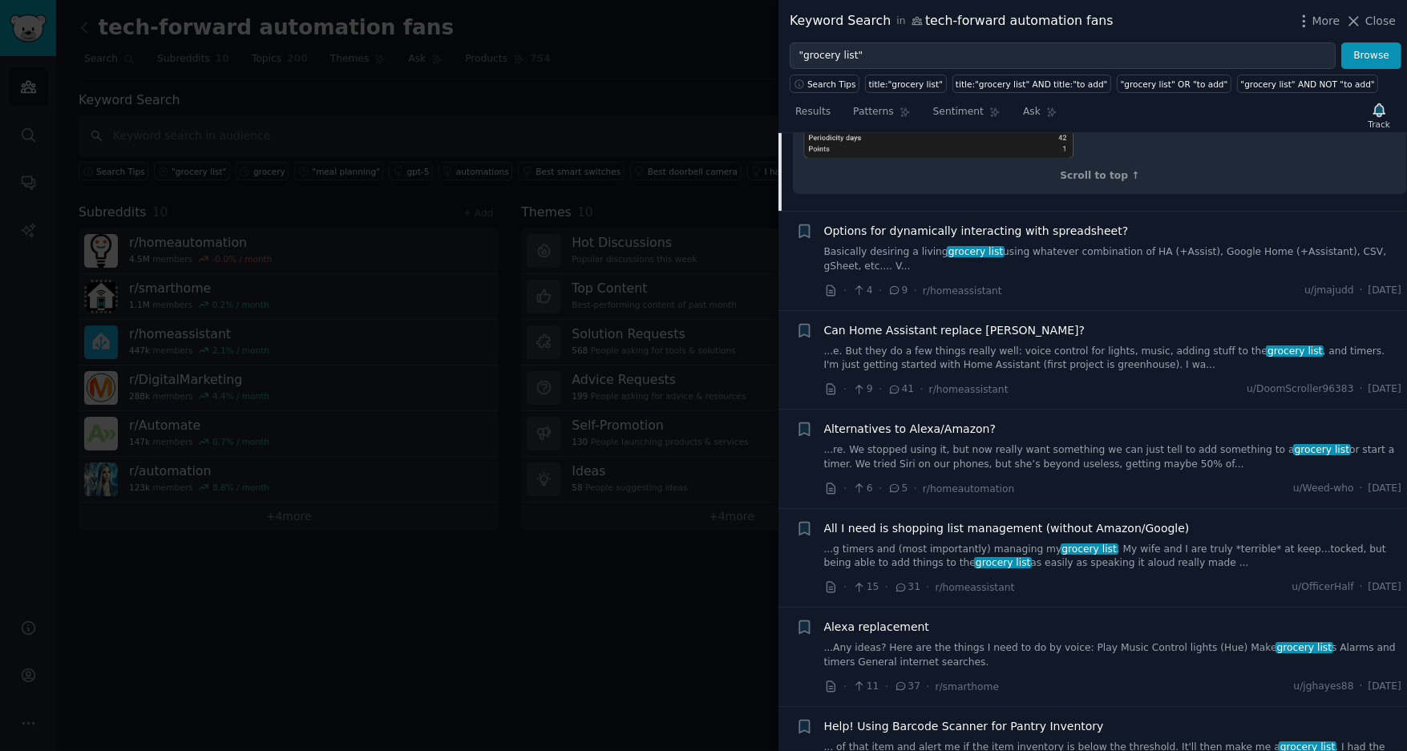
scroll to position [1546, 0]
click at [1097, 244] on div "Options for dynamically interacting with spreadsheet? Basically desiring a livi…" at bounding box center [1113, 250] width 578 height 50
click at [1119, 255] on link "Basically desiring a living grocery list using whatever combination of HA (+Ass…" at bounding box center [1113, 262] width 578 height 28
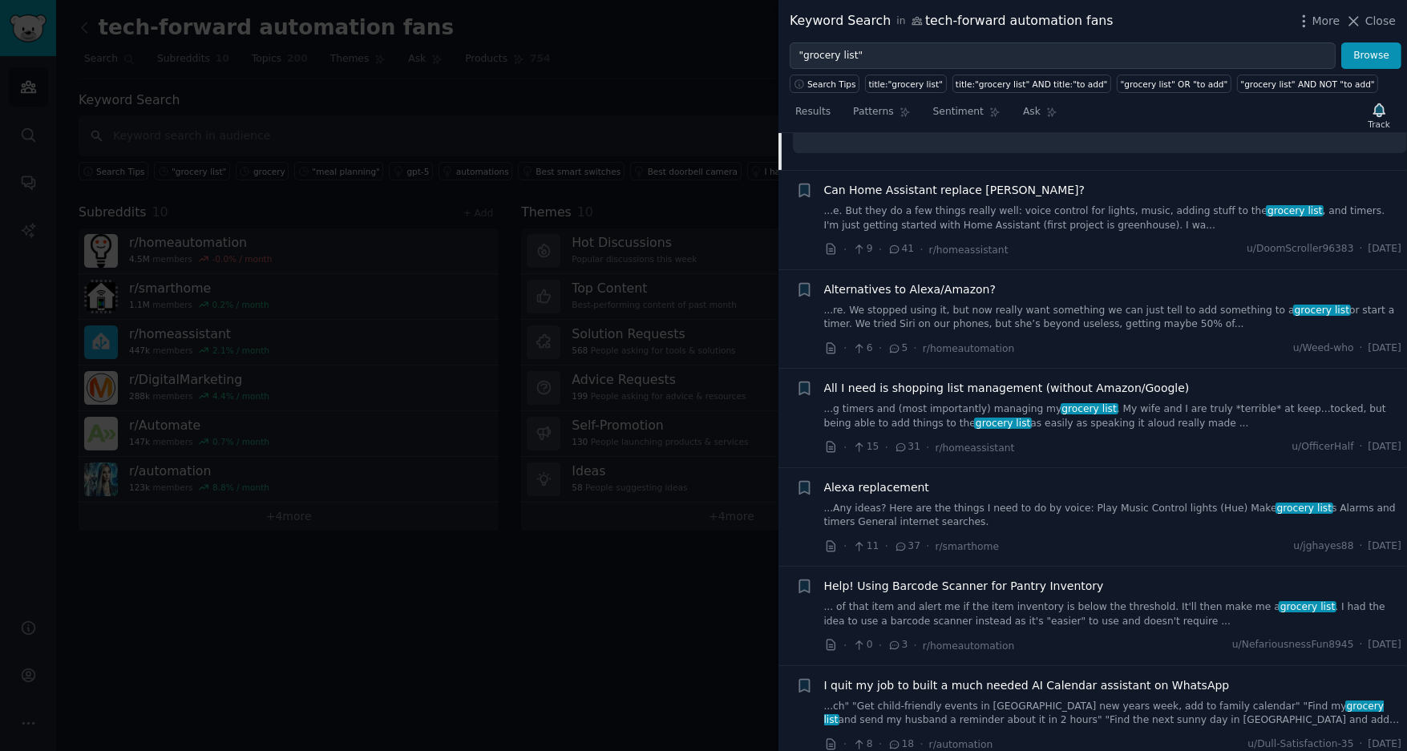
scroll to position [808, 0]
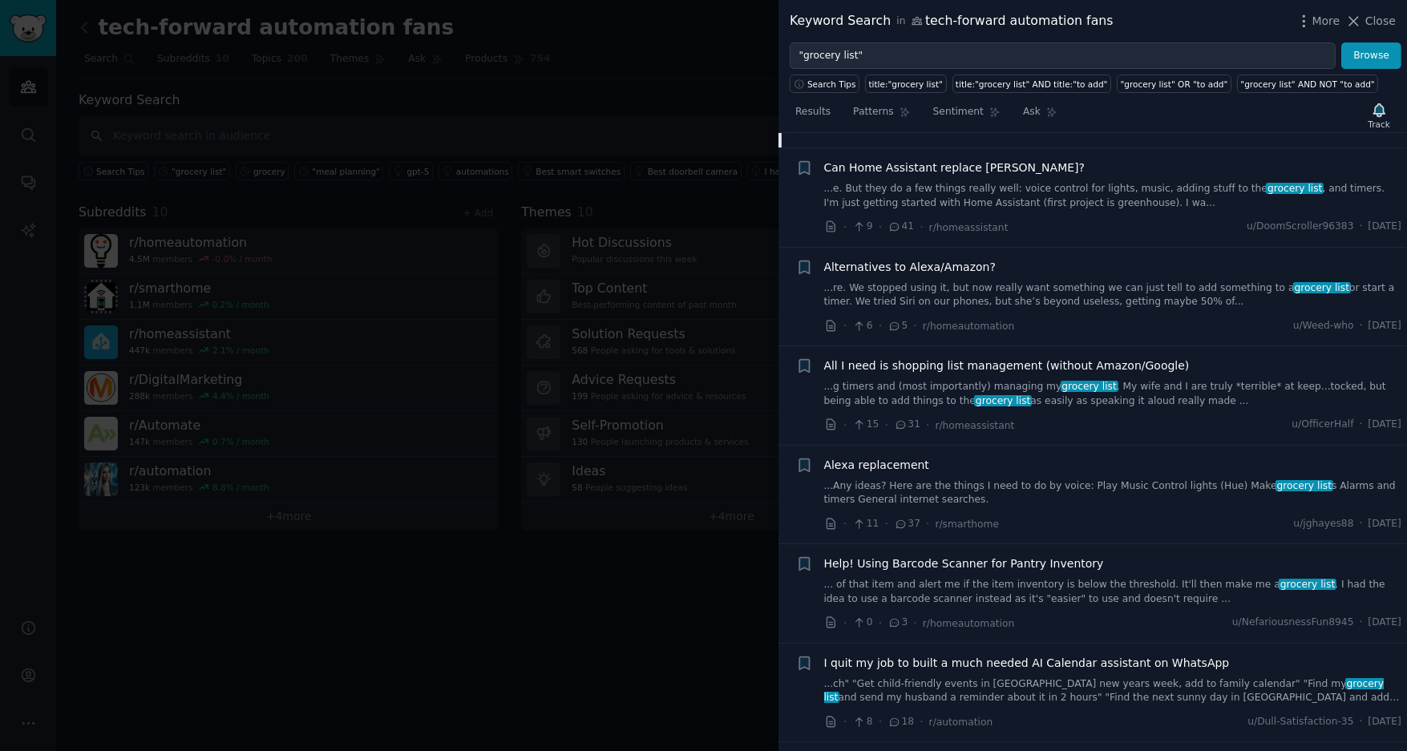
click at [1149, 389] on link "...g timers and (most importantly) managing my grocery list . My wife and I are…" at bounding box center [1113, 394] width 578 height 28
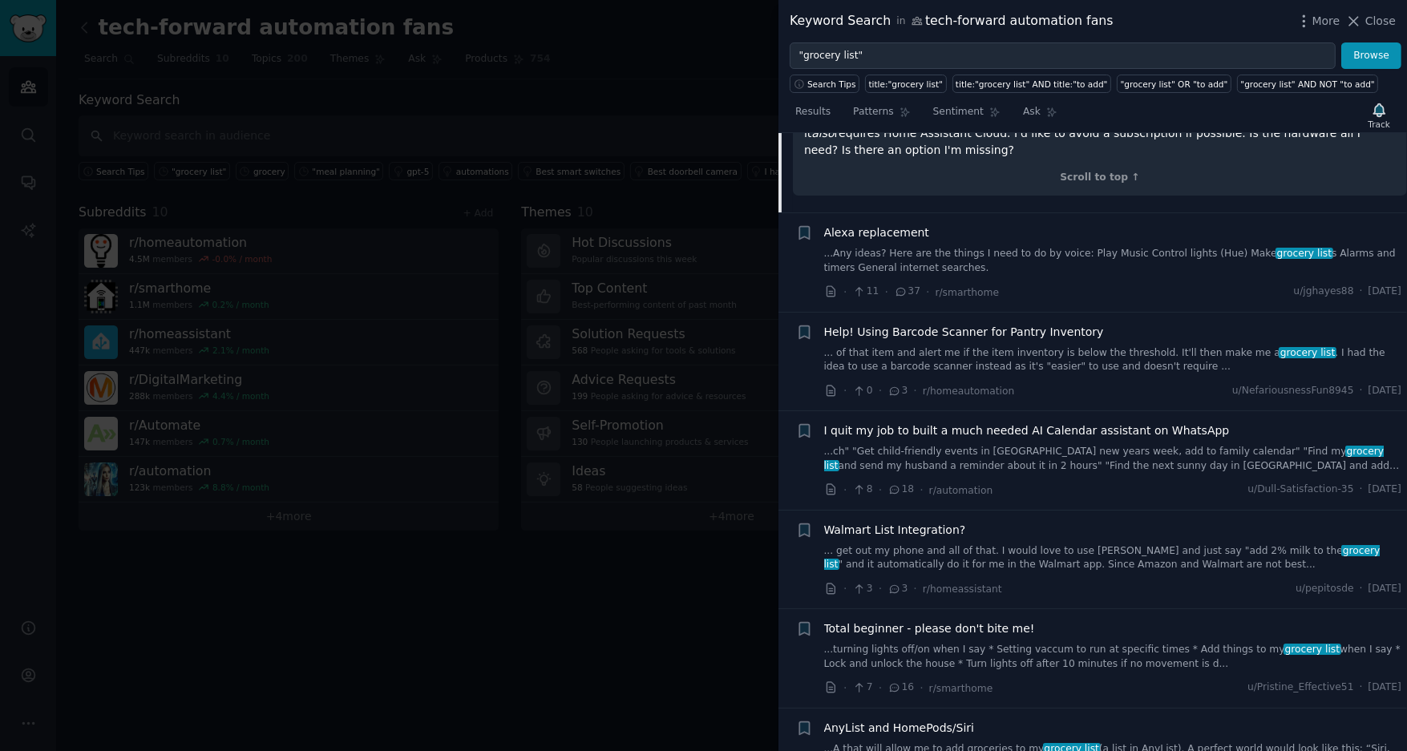
scroll to position [1173, 0]
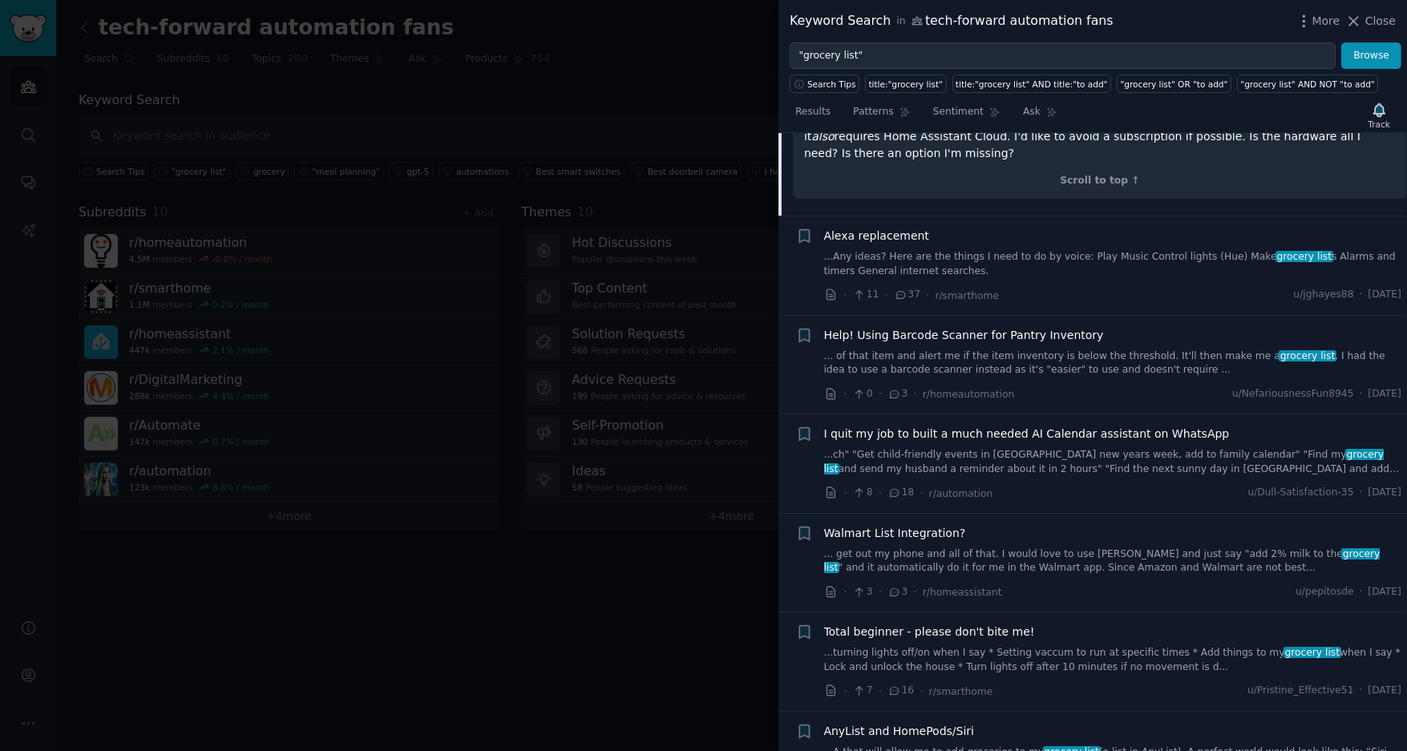
click at [1139, 349] on link "... of that item and alert me if the item inventory is below the threshold. It'…" at bounding box center [1113, 363] width 578 height 28
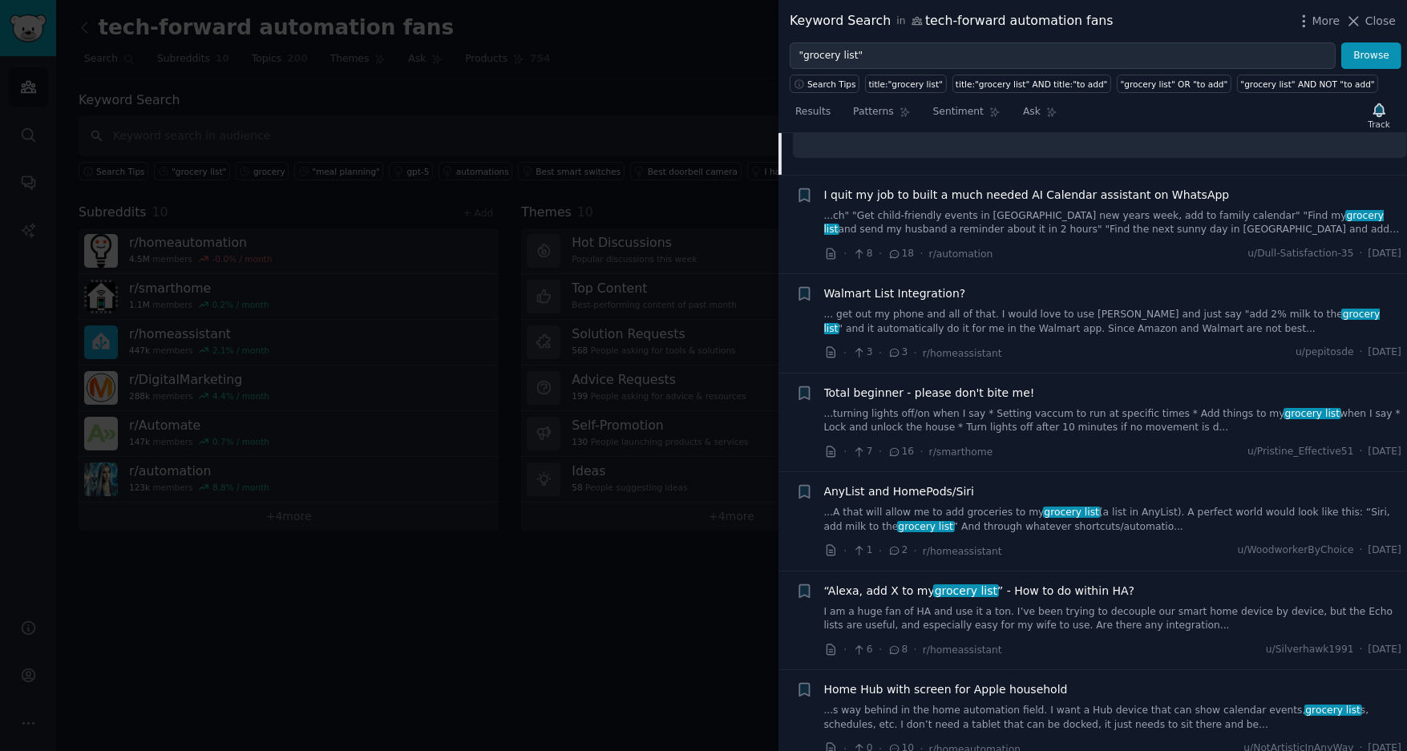
scroll to position [1234, 0]
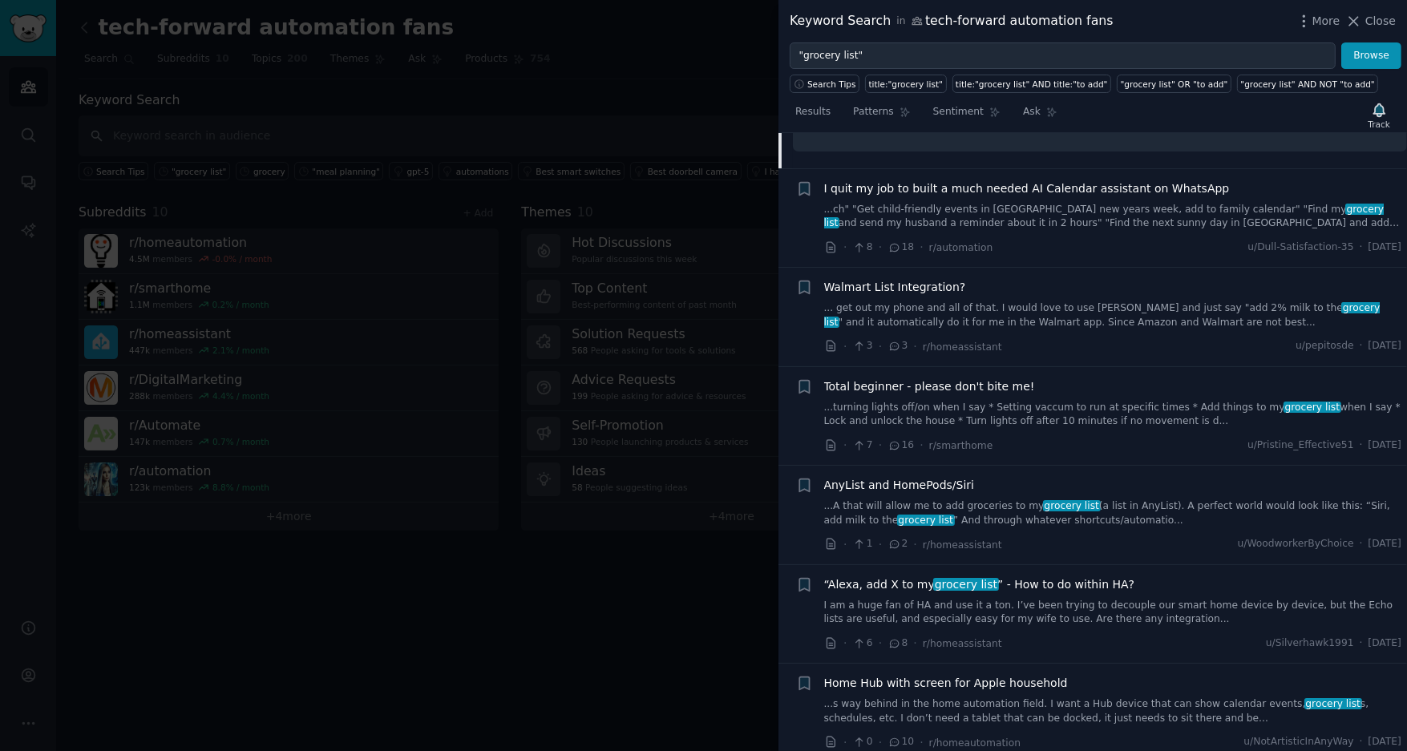
click at [1094, 401] on link "...turning lights off/on when I say * Setting vaccum to run at specific times *…" at bounding box center [1113, 415] width 578 height 28
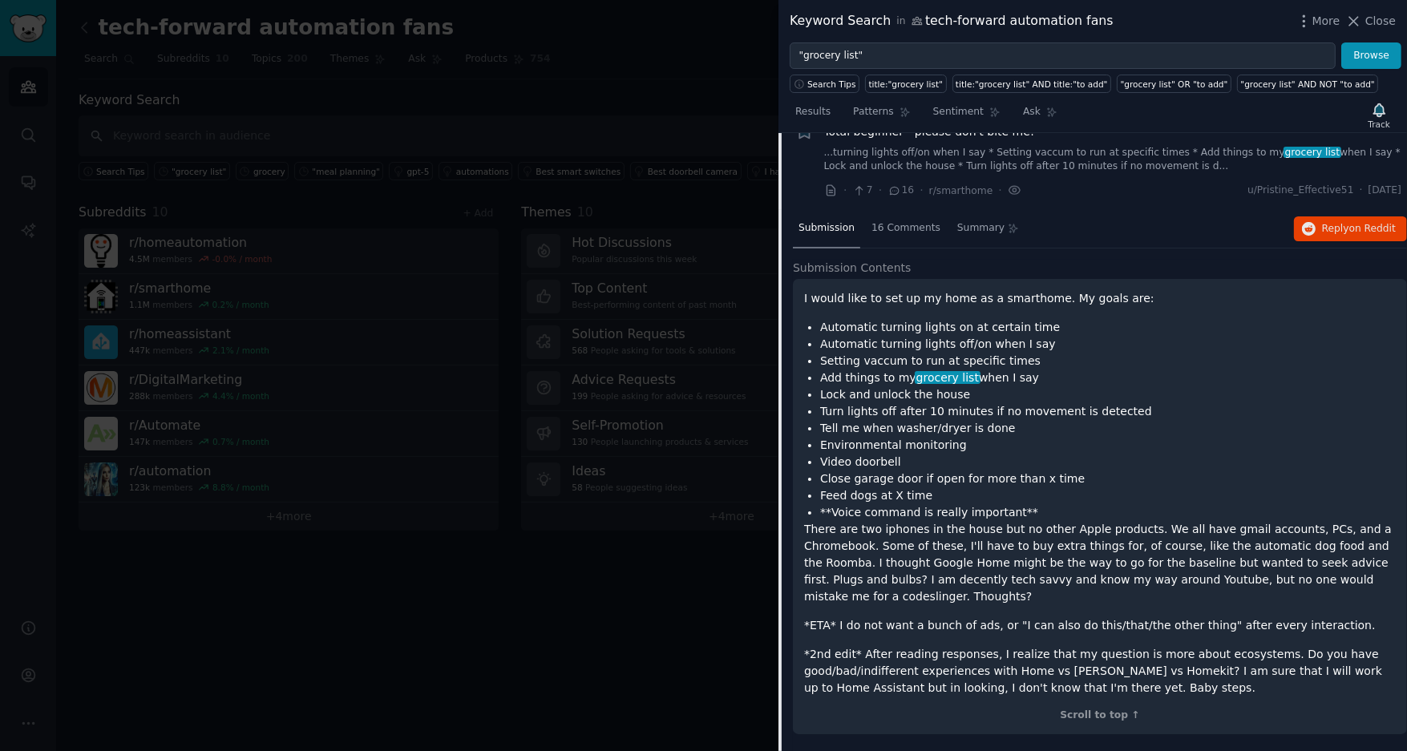
scroll to position [1211, 0]
